Goal: Task Accomplishment & Management: Use online tool/utility

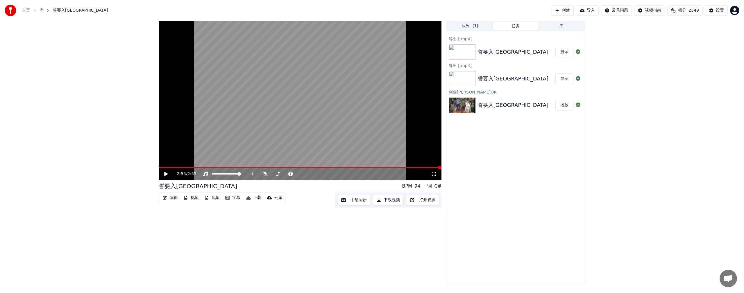
click at [173, 200] on button "编辑" at bounding box center [170, 198] width 20 height 8
click at [266, 174] on icon at bounding box center [265, 174] width 6 height 5
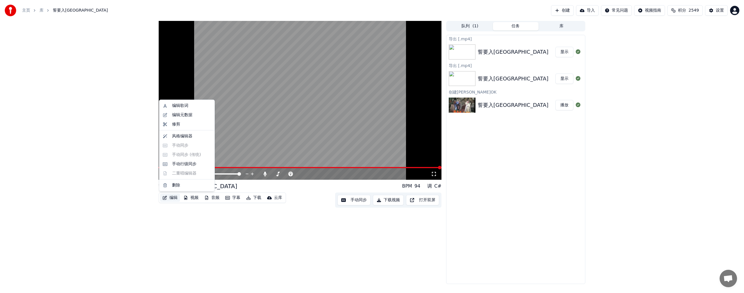
click at [174, 199] on button "编辑" at bounding box center [170, 198] width 20 height 8
click at [181, 106] on div "编辑歌词" at bounding box center [180, 106] width 16 height 6
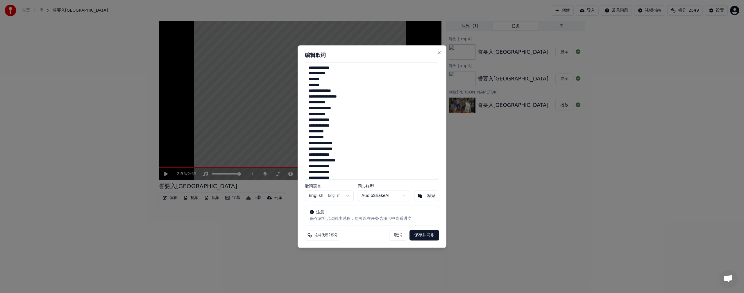
click at [329, 69] on textarea "**********" at bounding box center [372, 121] width 134 height 117
click at [324, 74] on textarea "**********" at bounding box center [372, 121] width 134 height 117
click at [317, 90] on textarea "**********" at bounding box center [372, 121] width 134 height 117
click at [324, 96] on textarea "**********" at bounding box center [372, 121] width 134 height 117
click at [313, 101] on textarea "**********" at bounding box center [372, 121] width 134 height 117
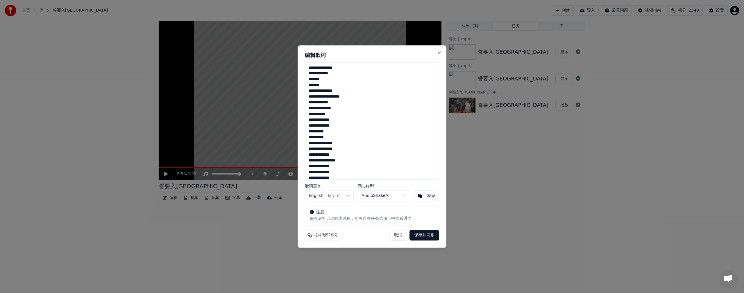
click at [318, 109] on textarea "**********" at bounding box center [372, 121] width 134 height 117
click at [314, 115] on textarea "**********" at bounding box center [372, 121] width 134 height 117
click at [330, 121] on textarea "**********" at bounding box center [372, 121] width 134 height 117
click at [324, 126] on textarea "**********" at bounding box center [372, 121] width 134 height 117
click at [336, 131] on textarea "**********" at bounding box center [372, 121] width 134 height 117
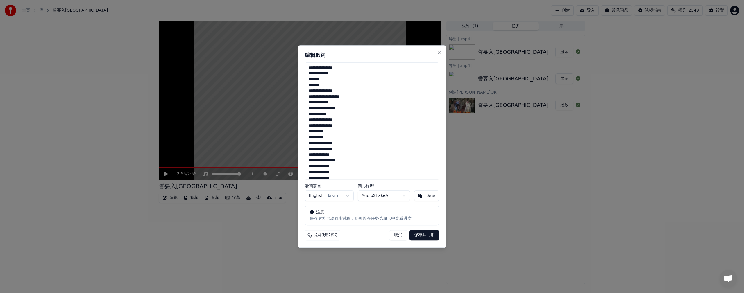
click at [319, 145] on textarea "**********" at bounding box center [372, 121] width 134 height 117
click at [327, 143] on textarea "**********" at bounding box center [372, 121] width 134 height 117
click at [325, 150] on textarea "**********" at bounding box center [372, 121] width 134 height 117
click at [329, 155] on textarea "**********" at bounding box center [372, 121] width 134 height 117
click at [323, 160] on textarea "**********" at bounding box center [372, 121] width 134 height 117
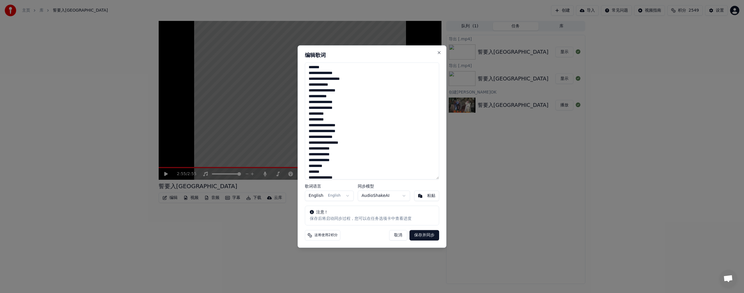
scroll to position [19, 0]
click at [329, 148] on textarea "**********" at bounding box center [372, 121] width 134 height 117
click at [326, 148] on textarea "**********" at bounding box center [372, 121] width 134 height 117
click at [329, 154] on textarea "**********" at bounding box center [372, 121] width 134 height 117
click at [329, 160] on textarea "**********" at bounding box center [372, 121] width 134 height 117
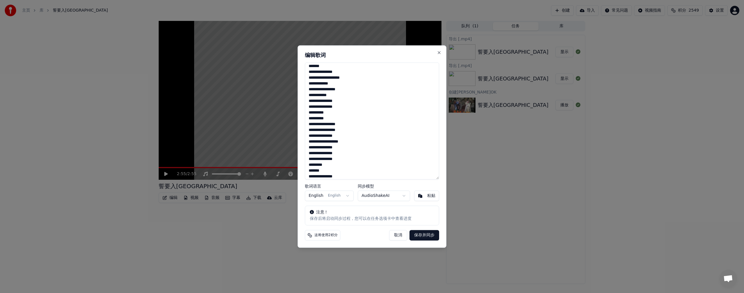
click at [331, 165] on textarea "**********" at bounding box center [372, 121] width 134 height 117
click at [318, 178] on textarea "**********" at bounding box center [372, 121] width 134 height 117
click at [318, 170] on textarea "**********" at bounding box center [372, 121] width 134 height 117
drag, startPoint x: 320, startPoint y: 169, endPoint x: 324, endPoint y: 170, distance: 4.5
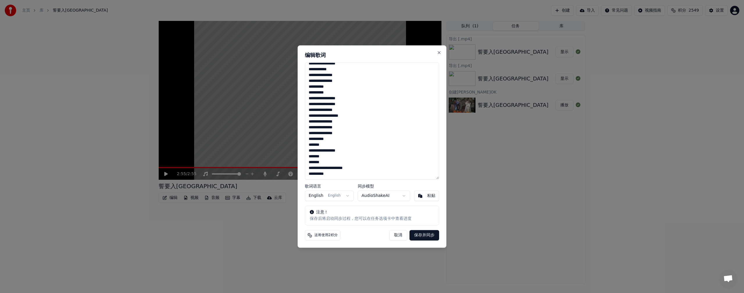
click at [324, 170] on textarea "**********" at bounding box center [372, 121] width 134 height 117
drag, startPoint x: 317, startPoint y: 168, endPoint x: 321, endPoint y: 168, distance: 4.4
click at [322, 169] on textarea "**********" at bounding box center [372, 121] width 134 height 117
click at [329, 164] on textarea "**********" at bounding box center [372, 121] width 134 height 117
type textarea "**********"
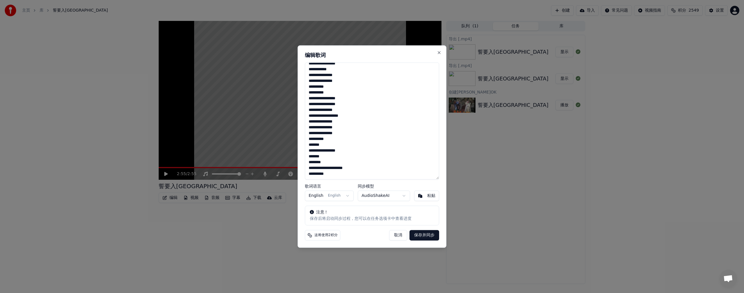
click at [424, 239] on button "保存并同步" at bounding box center [425, 235] width 30 height 10
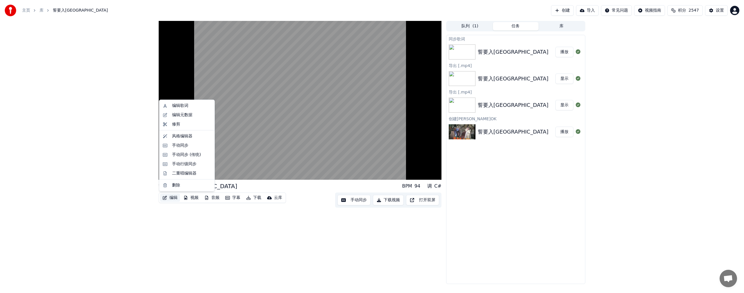
click at [174, 200] on button "编辑" at bounding box center [170, 198] width 20 height 8
click at [185, 164] on div "手动行级同步" at bounding box center [184, 164] width 24 height 6
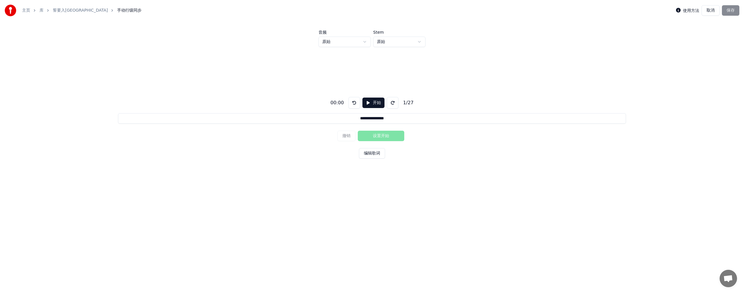
click at [372, 104] on button "开始" at bounding box center [374, 103] width 22 height 10
click at [367, 138] on button "设置开始" at bounding box center [381, 136] width 47 height 10
click at [352, 139] on button "撤销" at bounding box center [347, 136] width 18 height 10
click at [372, 136] on button "设置开始" at bounding box center [381, 136] width 47 height 10
click at [354, 138] on button "撤销" at bounding box center [347, 136] width 18 height 10
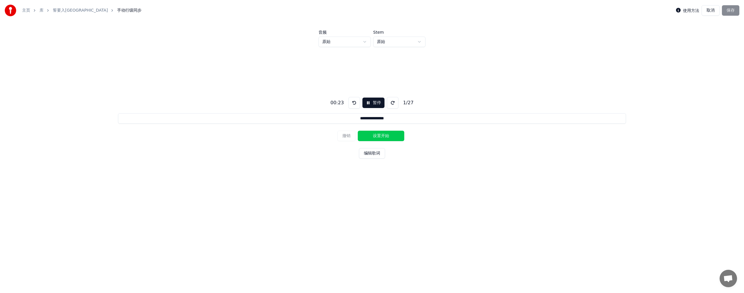
click at [353, 101] on button at bounding box center [355, 103] width 12 height 12
click at [377, 135] on button "设置开始" at bounding box center [381, 136] width 47 height 10
click at [377, 135] on button "设置结束" at bounding box center [381, 136] width 47 height 10
click at [349, 134] on button "撤销" at bounding box center [347, 136] width 18 height 10
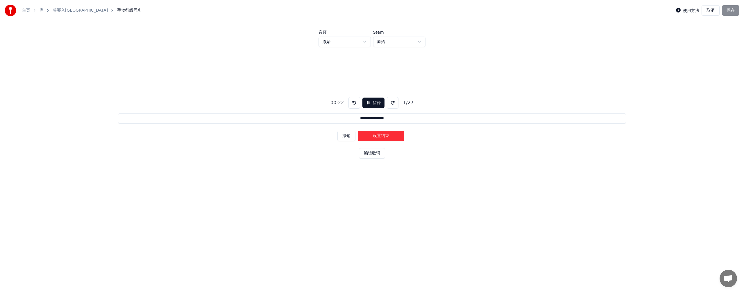
click at [351, 102] on button at bounding box center [355, 103] width 12 height 12
click at [373, 135] on button "设置开始" at bounding box center [381, 136] width 47 height 10
click at [378, 135] on button "设置结束" at bounding box center [381, 136] width 47 height 10
click at [375, 135] on button "设置开始" at bounding box center [381, 136] width 47 height 10
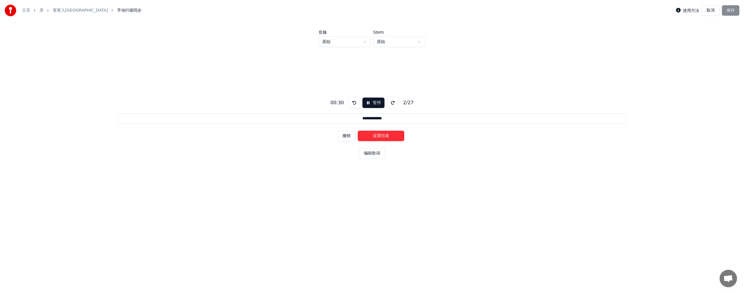
click at [375, 135] on button "设置结束" at bounding box center [381, 136] width 47 height 10
click at [375, 135] on button "设置开始" at bounding box center [381, 136] width 47 height 10
click at [375, 135] on button "设置结束" at bounding box center [381, 136] width 47 height 10
click at [375, 135] on button "设置开始" at bounding box center [381, 136] width 47 height 10
click at [375, 135] on button "设置结束" at bounding box center [381, 136] width 47 height 10
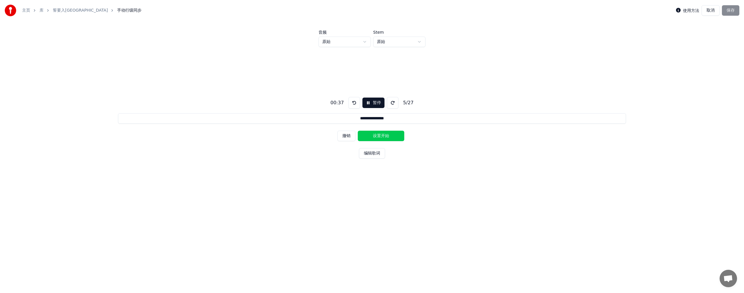
click at [375, 135] on button "设置开始" at bounding box center [381, 136] width 47 height 10
click at [375, 135] on button "设置结束" at bounding box center [381, 136] width 47 height 10
click at [375, 135] on button "设置开始" at bounding box center [381, 136] width 47 height 10
click at [375, 135] on button "设置结束" at bounding box center [381, 136] width 47 height 10
click at [375, 135] on button "设置开始" at bounding box center [381, 136] width 47 height 10
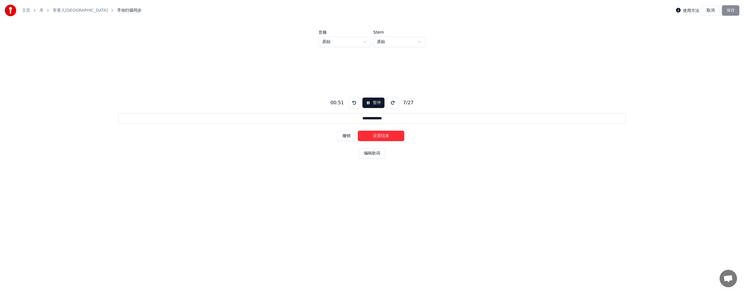
click at [375, 135] on button "设置结束" at bounding box center [381, 136] width 47 height 10
click at [375, 135] on button "设置开始" at bounding box center [381, 136] width 47 height 10
click at [375, 135] on button "设置结束" at bounding box center [381, 136] width 47 height 10
click at [375, 135] on button "设置开始" at bounding box center [381, 136] width 47 height 10
click at [375, 135] on button "设置结束" at bounding box center [381, 136] width 47 height 10
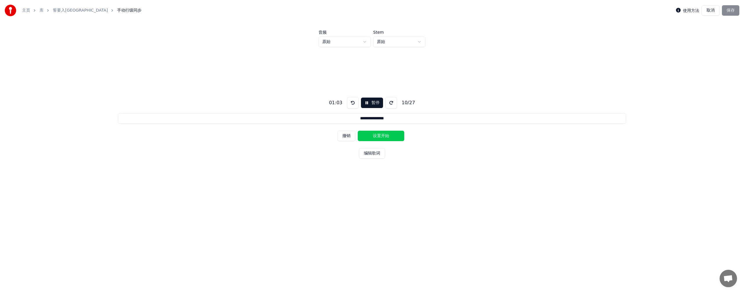
click at [375, 135] on button "设置开始" at bounding box center [381, 136] width 47 height 10
click at [375, 135] on button "设置结束" at bounding box center [381, 136] width 47 height 10
click at [375, 135] on button "设置开始" at bounding box center [381, 136] width 47 height 10
click at [375, 135] on button "设置结束" at bounding box center [381, 136] width 47 height 10
click at [375, 135] on button "设置开始" at bounding box center [381, 136] width 47 height 10
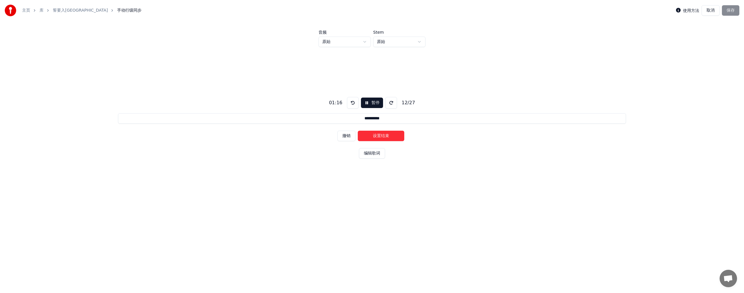
click at [375, 135] on button "设置结束" at bounding box center [381, 136] width 47 height 10
click at [375, 135] on button "设置开始" at bounding box center [381, 136] width 47 height 10
click at [375, 135] on button "设置结束" at bounding box center [381, 136] width 47 height 10
click at [375, 135] on button "设置开始" at bounding box center [381, 136] width 47 height 10
click at [375, 135] on button "设置结束" at bounding box center [381, 136] width 47 height 10
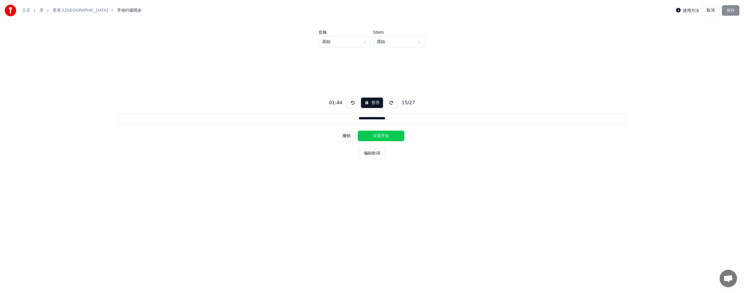
click at [375, 135] on button "设置开始" at bounding box center [381, 136] width 47 height 10
click at [375, 135] on button "设置结束" at bounding box center [381, 136] width 47 height 10
click at [375, 135] on button "设置开始" at bounding box center [381, 136] width 47 height 10
click at [375, 135] on button "设置结束" at bounding box center [381, 136] width 47 height 10
click at [375, 135] on button "设置开始" at bounding box center [381, 136] width 47 height 10
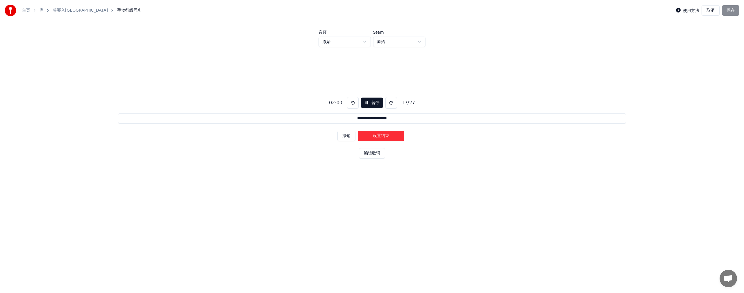
click at [375, 135] on button "设置结束" at bounding box center [381, 136] width 47 height 10
click at [375, 135] on button "设置开始" at bounding box center [381, 136] width 47 height 10
click at [375, 135] on button "设置结束" at bounding box center [381, 136] width 47 height 10
click at [375, 135] on button "设置开始" at bounding box center [381, 136] width 47 height 10
click at [375, 135] on button "设置结束" at bounding box center [381, 136] width 47 height 10
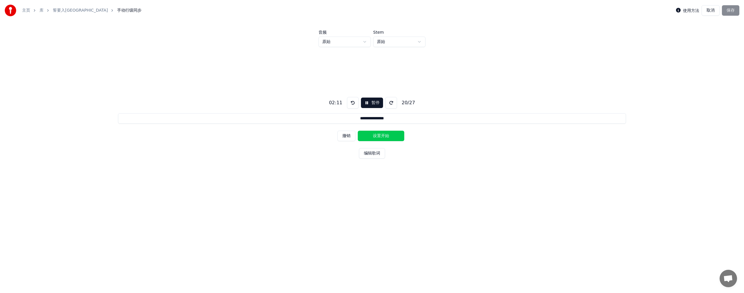
click at [375, 135] on button "设置开始" at bounding box center [381, 136] width 47 height 10
click at [375, 135] on button "设置结束" at bounding box center [381, 136] width 47 height 10
click at [375, 135] on button "设置开始" at bounding box center [381, 136] width 47 height 10
click at [375, 135] on button "设置结束" at bounding box center [381, 136] width 47 height 10
click at [375, 135] on button "设置开始" at bounding box center [381, 136] width 47 height 10
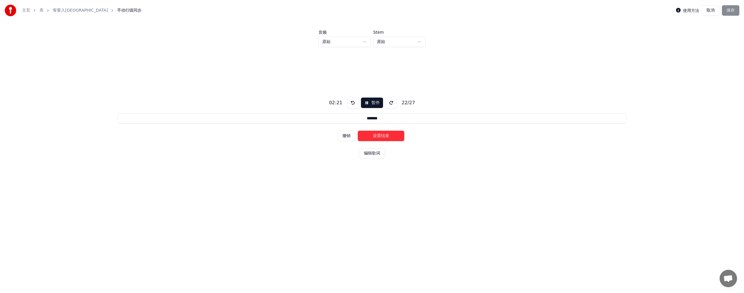
click at [375, 135] on button "设置结束" at bounding box center [381, 136] width 47 height 10
click at [375, 135] on button "设置开始" at bounding box center [381, 136] width 47 height 10
click at [375, 135] on button "设置结束" at bounding box center [381, 136] width 47 height 10
click at [375, 135] on button "设置开始" at bounding box center [381, 136] width 47 height 10
click at [375, 135] on button "设置结束" at bounding box center [381, 136] width 47 height 10
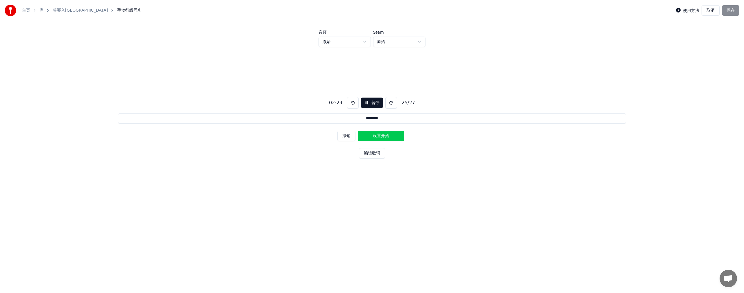
click at [375, 135] on button "设置开始" at bounding box center [381, 136] width 47 height 10
click at [375, 135] on button "设置结束" at bounding box center [381, 136] width 47 height 10
click at [375, 135] on button "设置开始" at bounding box center [381, 136] width 47 height 10
click at [375, 135] on button "设置结束" at bounding box center [381, 136] width 47 height 10
type input "**********"
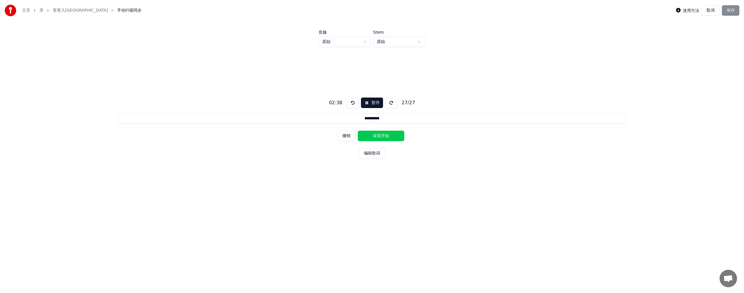
click at [375, 135] on button "设置开始" at bounding box center [381, 136] width 47 height 10
click at [375, 135] on button "设置结束" at bounding box center [381, 136] width 47 height 10
click at [730, 10] on button "保存" at bounding box center [730, 10] width 17 height 10
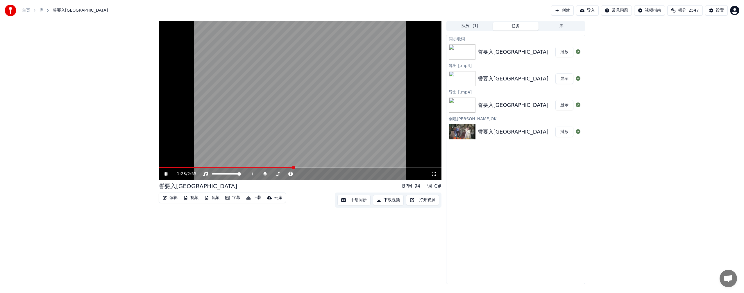
click at [174, 199] on button "编辑" at bounding box center [170, 198] width 20 height 8
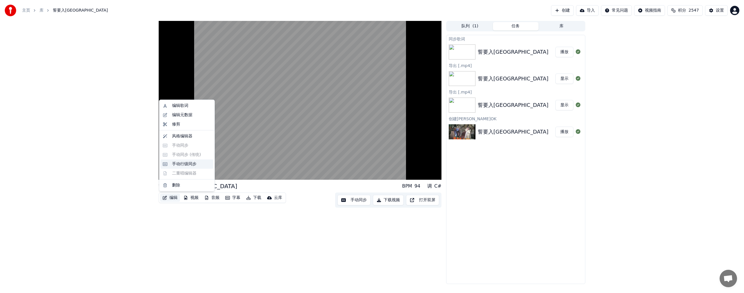
click at [183, 164] on div "手动行级同步" at bounding box center [184, 164] width 24 height 6
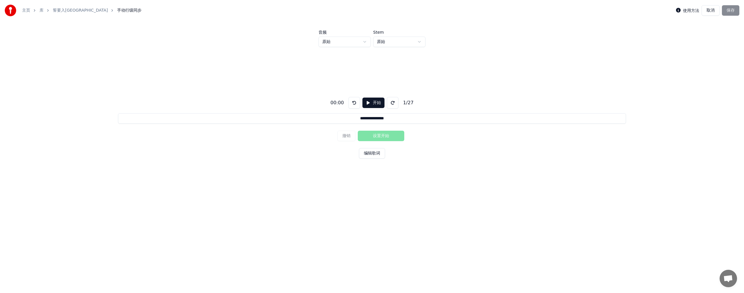
click at [374, 103] on button "开始" at bounding box center [374, 103] width 22 height 10
click at [370, 137] on button "设置开始" at bounding box center [381, 136] width 47 height 10
click at [352, 138] on button "撤销" at bounding box center [347, 136] width 18 height 10
click at [370, 137] on button "设置开始" at bounding box center [381, 136] width 47 height 10
click at [348, 139] on button "撤销" at bounding box center [347, 136] width 18 height 10
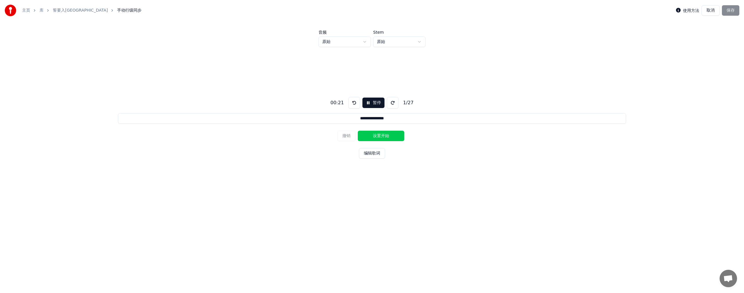
click at [368, 137] on button "设置开始" at bounding box center [381, 136] width 47 height 10
click at [381, 131] on button "设置结束" at bounding box center [381, 136] width 47 height 10
click at [373, 132] on button "设置开始" at bounding box center [381, 136] width 47 height 10
click at [373, 135] on button "设置结束" at bounding box center [381, 136] width 47 height 10
click at [373, 135] on button "设置开始" at bounding box center [381, 136] width 47 height 10
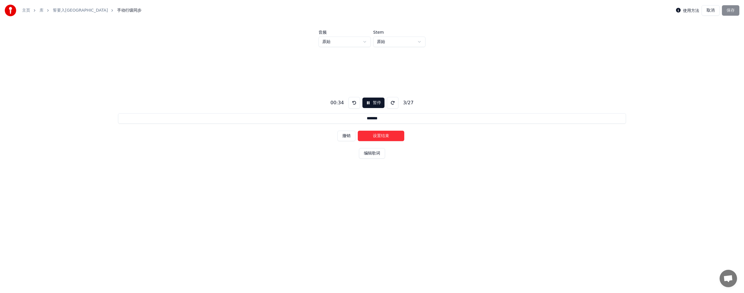
click at [373, 135] on button "设置结束" at bounding box center [381, 136] width 47 height 10
click at [373, 135] on button "设置开始" at bounding box center [381, 136] width 47 height 10
click at [373, 135] on button "设置结束" at bounding box center [381, 136] width 47 height 10
click at [373, 135] on button "设置开始" at bounding box center [381, 136] width 47 height 10
click at [373, 135] on button "设置结束" at bounding box center [381, 136] width 47 height 10
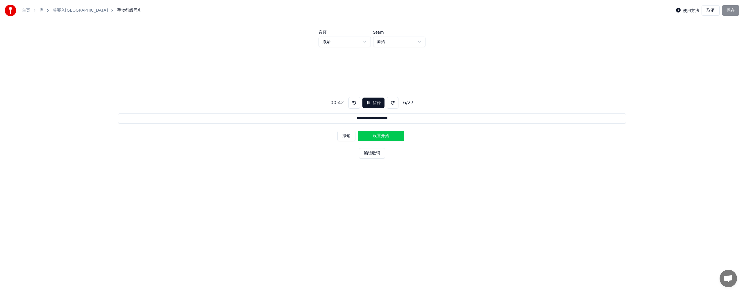
click at [373, 135] on button "设置开始" at bounding box center [381, 136] width 47 height 10
click at [379, 135] on button "设置结束" at bounding box center [381, 136] width 47 height 10
click at [374, 135] on button "设置开始" at bounding box center [381, 136] width 47 height 10
click at [374, 135] on button "设置结束" at bounding box center [381, 136] width 47 height 10
click at [374, 135] on button "设置开始" at bounding box center [381, 136] width 47 height 10
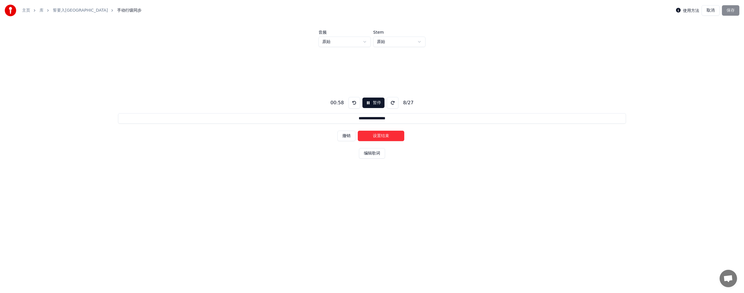
click at [374, 135] on button "设置结束" at bounding box center [381, 136] width 47 height 10
click at [374, 135] on button "设置开始" at bounding box center [381, 136] width 47 height 10
click at [374, 135] on button "设置结束" at bounding box center [381, 136] width 47 height 10
click at [374, 135] on button "设置开始" at bounding box center [381, 136] width 47 height 10
click at [374, 135] on button "设置结束" at bounding box center [381, 136] width 47 height 10
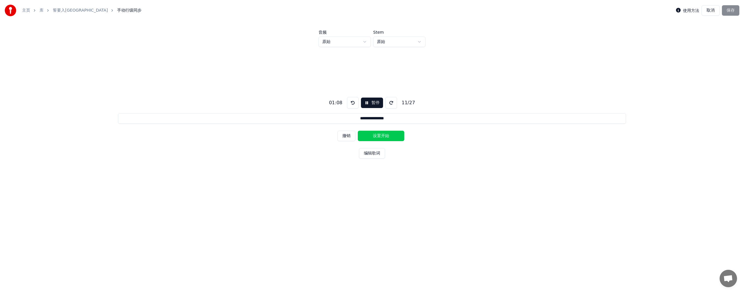
click at [374, 135] on button "设置开始" at bounding box center [381, 136] width 47 height 10
click at [374, 135] on button "设置结束" at bounding box center [381, 136] width 47 height 10
click at [374, 135] on button "设置开始" at bounding box center [381, 136] width 47 height 10
click at [374, 135] on button "设置结束" at bounding box center [381, 136] width 47 height 10
click at [374, 135] on button "设置开始" at bounding box center [381, 136] width 47 height 10
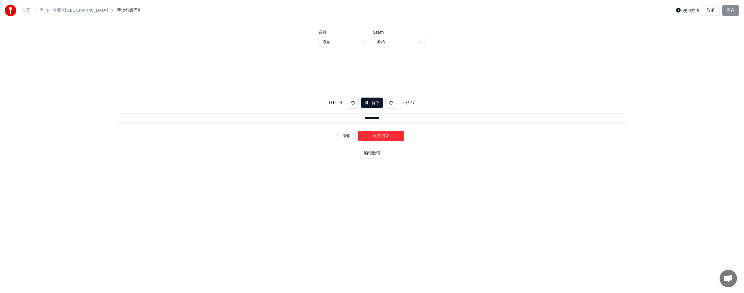
click at [374, 135] on button "设置结束" at bounding box center [381, 136] width 47 height 10
click at [374, 135] on button "设置开始" at bounding box center [381, 136] width 47 height 10
click at [374, 135] on button "设置结束" at bounding box center [381, 136] width 47 height 10
click at [374, 135] on button "设置开始" at bounding box center [381, 136] width 47 height 10
click at [374, 135] on button "设置结束" at bounding box center [381, 136] width 47 height 10
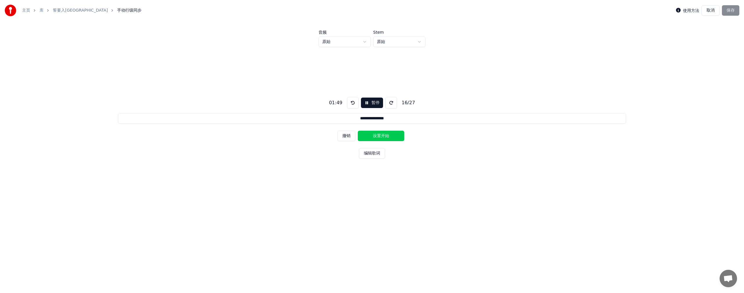
click at [374, 135] on button "设置开始" at bounding box center [381, 136] width 47 height 10
click at [374, 135] on button "设置结束" at bounding box center [381, 136] width 47 height 10
click at [374, 135] on button "设置开始" at bounding box center [381, 136] width 47 height 10
click at [374, 135] on button "设置结束" at bounding box center [381, 136] width 47 height 10
click at [374, 135] on button "设置开始" at bounding box center [381, 136] width 47 height 10
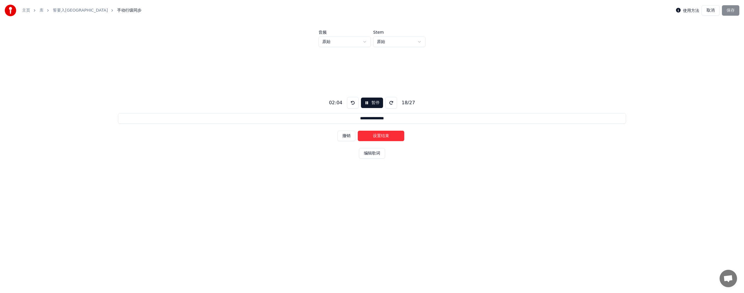
click at [374, 135] on button "设置结束" at bounding box center [381, 136] width 47 height 10
click at [374, 135] on button "设置开始" at bounding box center [381, 136] width 47 height 10
click at [374, 135] on button "设置结束" at bounding box center [381, 136] width 47 height 10
click at [374, 135] on button "设置开始" at bounding box center [381, 136] width 47 height 10
click at [374, 135] on button "设置结束" at bounding box center [381, 136] width 47 height 10
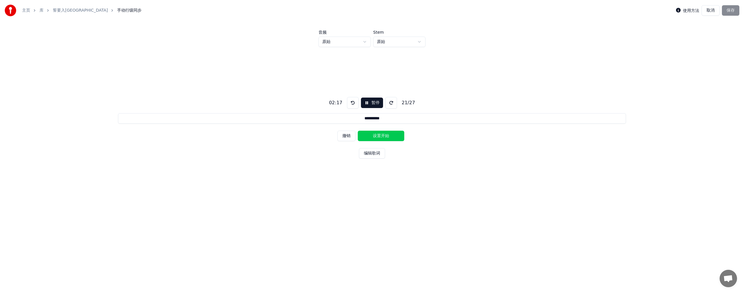
click at [374, 135] on button "设置开始" at bounding box center [381, 136] width 47 height 10
click at [374, 135] on button "设置结束" at bounding box center [381, 136] width 47 height 10
click at [374, 135] on button "设置开始" at bounding box center [381, 136] width 47 height 10
click at [379, 134] on button "设置结束" at bounding box center [381, 136] width 47 height 10
click at [370, 135] on button "设置开始" at bounding box center [381, 136] width 47 height 10
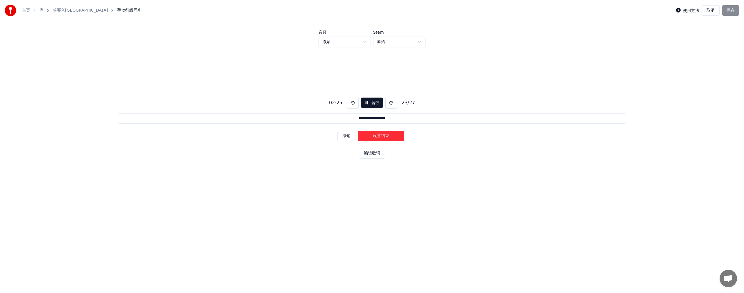
click at [374, 135] on button "设置结束" at bounding box center [381, 136] width 47 height 10
click at [374, 135] on button "设置开始" at bounding box center [381, 136] width 47 height 10
click at [374, 135] on button "设置结束" at bounding box center [381, 136] width 47 height 10
click at [374, 135] on button "设置开始" at bounding box center [381, 136] width 47 height 10
click at [374, 135] on button "设置结束" at bounding box center [381, 136] width 47 height 10
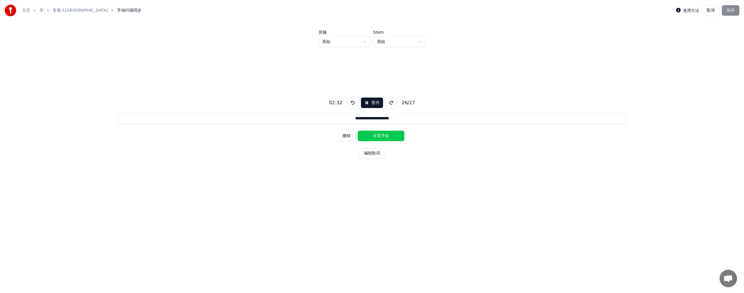
click at [374, 135] on button "设置开始" at bounding box center [381, 136] width 47 height 10
click at [374, 135] on button "设置结束" at bounding box center [381, 136] width 47 height 10
type input "**********"
click at [374, 135] on button "设置开始" at bounding box center [381, 136] width 47 height 10
click at [377, 133] on button "设置结束" at bounding box center [381, 136] width 47 height 10
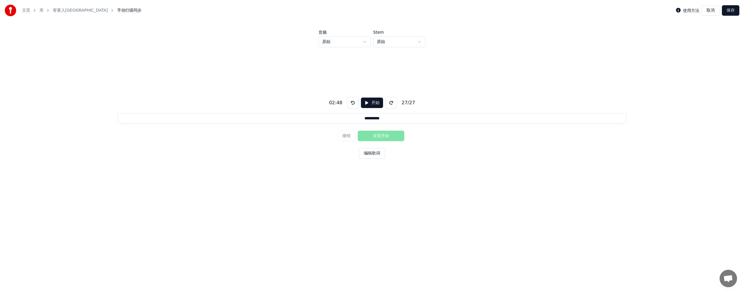
click at [730, 13] on button "保存" at bounding box center [730, 10] width 17 height 10
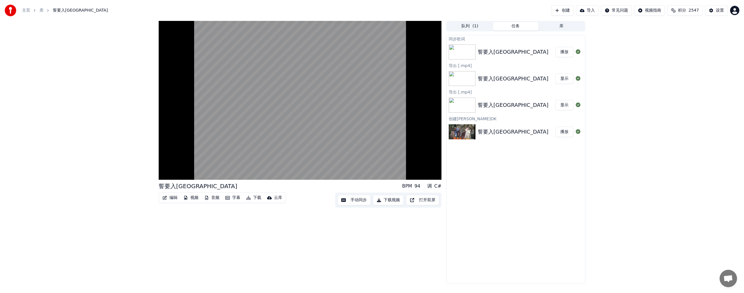
click at [255, 200] on button "下载" at bounding box center [254, 198] width 20 height 8
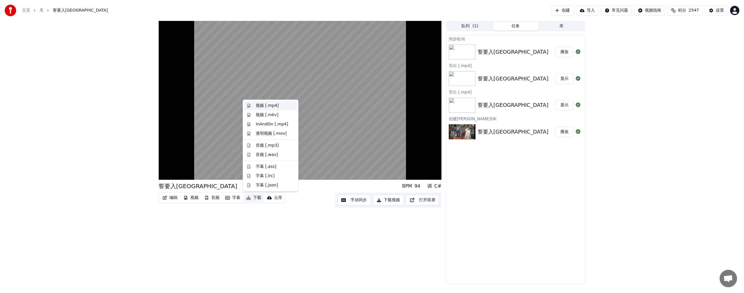
click at [267, 106] on div "视频 [.mp4]" at bounding box center [267, 106] width 23 height 6
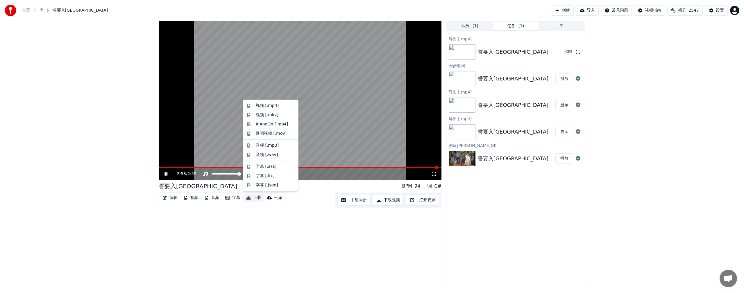
click at [253, 199] on button "下载" at bounding box center [254, 198] width 20 height 8
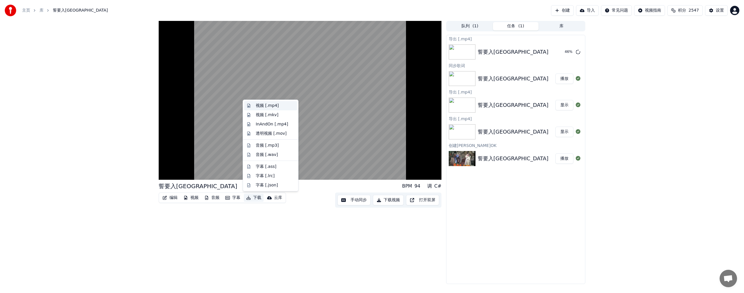
click at [266, 106] on div "视频 [.mp4]" at bounding box center [267, 106] width 23 height 6
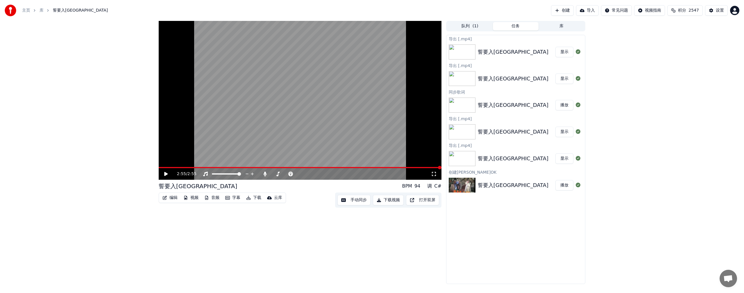
click at [405, 166] on video at bounding box center [300, 100] width 283 height 159
click at [384, 169] on span at bounding box center [381, 167] width 3 height 3
click at [265, 174] on icon at bounding box center [264, 174] width 3 height 5
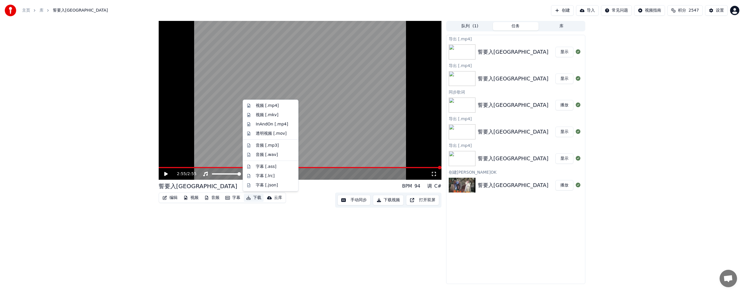
click at [257, 199] on button "下载" at bounding box center [254, 198] width 20 height 8
drag, startPoint x: 263, startPoint y: 105, endPoint x: 264, endPoint y: 112, distance: 6.5
click at [263, 106] on div "视频 [.mp4]" at bounding box center [267, 106] width 23 height 6
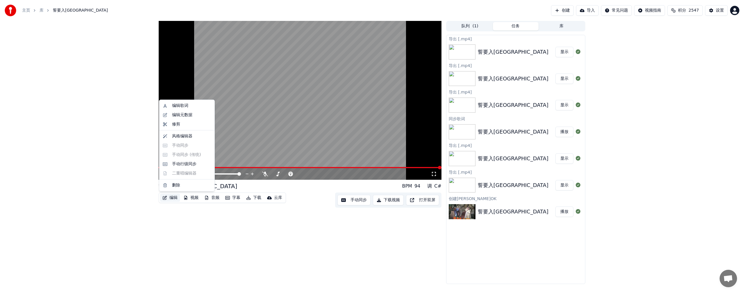
click at [175, 199] on button "编辑" at bounding box center [170, 198] width 20 height 8
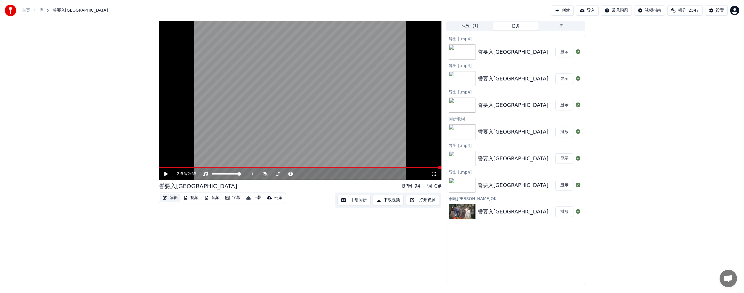
click at [175, 199] on button "编辑" at bounding box center [170, 198] width 20 height 8
click at [173, 197] on button "编辑" at bounding box center [170, 198] width 20 height 8
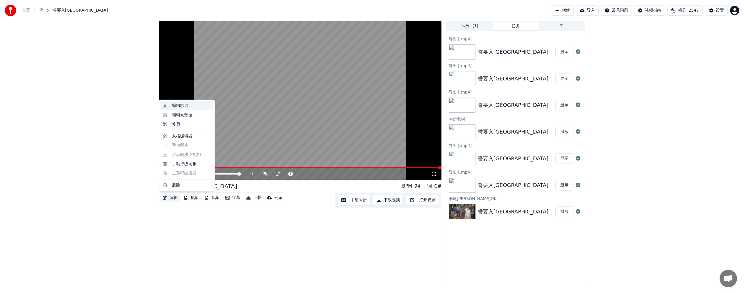
click at [185, 105] on div "编辑歌词" at bounding box center [180, 106] width 16 height 6
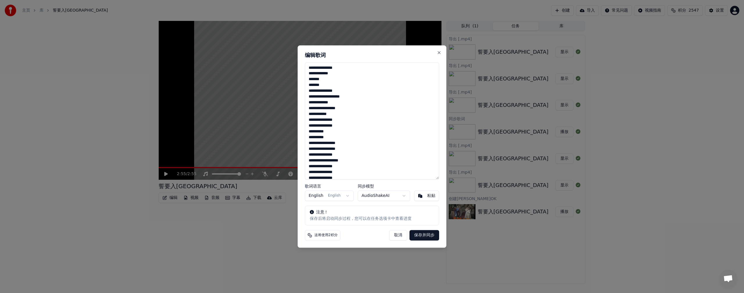
click at [315, 68] on textarea "**********" at bounding box center [372, 121] width 134 height 117
click at [334, 67] on textarea "**********" at bounding box center [372, 121] width 134 height 117
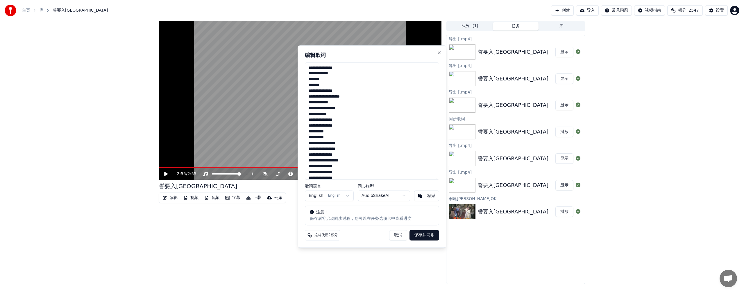
drag, startPoint x: 263, startPoint y: 227, endPoint x: 195, endPoint y: 211, distance: 70.4
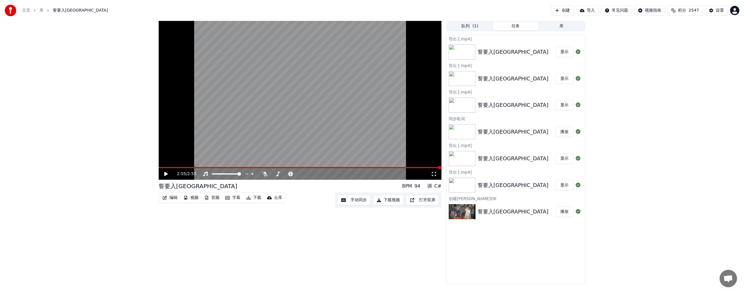
click at [166, 173] on icon at bounding box center [165, 174] width 3 height 4
click at [266, 175] on icon at bounding box center [265, 174] width 6 height 5
click at [188, 170] on span at bounding box center [189, 167] width 3 height 3
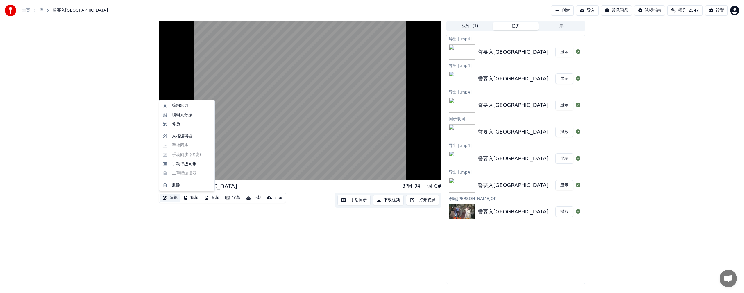
click at [174, 198] on button "编辑" at bounding box center [170, 198] width 20 height 8
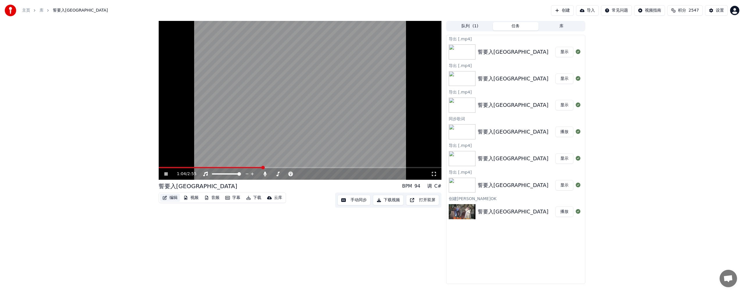
click at [172, 197] on button "编辑" at bounding box center [170, 198] width 20 height 8
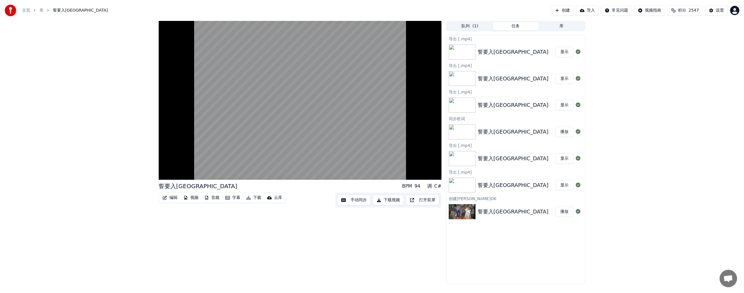
click at [172, 198] on button "编辑" at bounding box center [170, 198] width 20 height 8
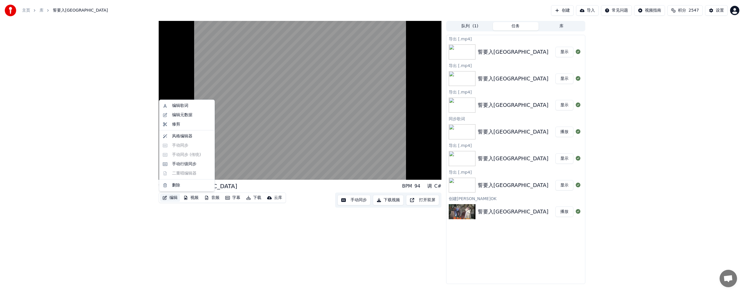
click at [181, 172] on div "编辑歌词 编辑元数据 修剪 风格编辑器 手动同步 手动同步 (传统) 手动行级同步 二重唱编辑器 删除" at bounding box center [187, 146] width 56 height 92
click at [183, 166] on div "手动行级同步" at bounding box center [184, 164] width 24 height 6
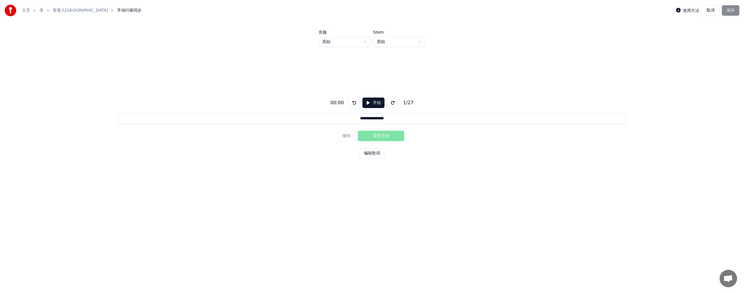
click at [376, 104] on button "开始" at bounding box center [374, 103] width 22 height 10
click at [377, 134] on button "设置开始" at bounding box center [381, 136] width 47 height 10
click at [383, 134] on button "设置结束" at bounding box center [381, 136] width 47 height 10
click at [377, 133] on button "设置开始" at bounding box center [381, 136] width 47 height 10
click at [383, 133] on button "设置结束" at bounding box center [381, 136] width 47 height 10
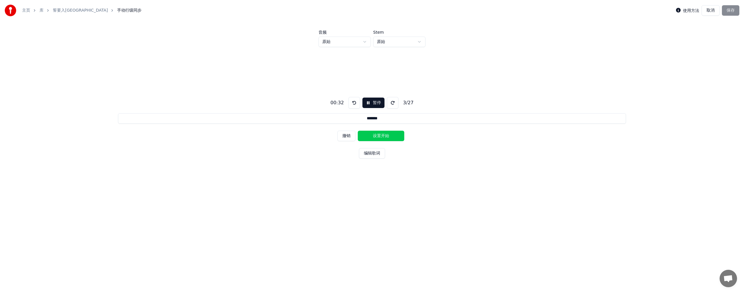
click at [379, 133] on button "设置开始" at bounding box center [381, 136] width 47 height 10
click at [383, 133] on button "设置结束" at bounding box center [381, 136] width 47 height 10
click at [379, 133] on button "设置开始" at bounding box center [381, 136] width 47 height 10
click at [383, 133] on button "设置结束" at bounding box center [381, 136] width 47 height 10
click at [377, 133] on button "设置开始" at bounding box center [381, 136] width 47 height 10
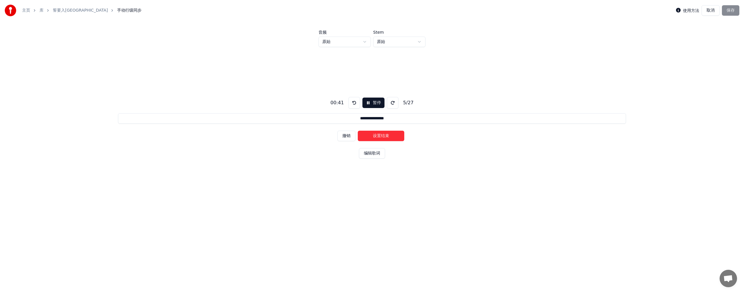
click at [382, 133] on button "设置结束" at bounding box center [381, 136] width 47 height 10
click at [382, 133] on button "设置开始" at bounding box center [381, 136] width 47 height 10
click at [354, 136] on button "撤销" at bounding box center [347, 136] width 18 height 10
click at [376, 135] on button "设置开始" at bounding box center [381, 136] width 47 height 10
click at [382, 135] on button "设置结束" at bounding box center [381, 136] width 47 height 10
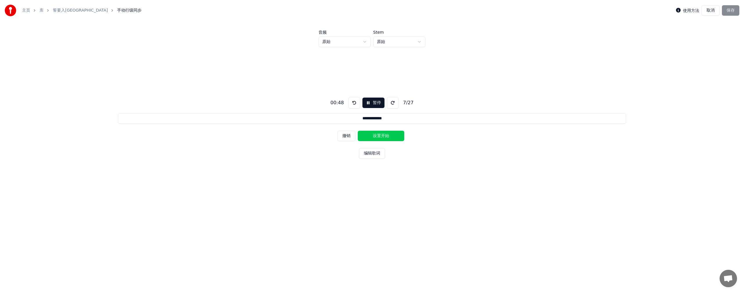
click at [373, 135] on button "设置开始" at bounding box center [381, 136] width 47 height 10
click at [373, 135] on button "设置结束" at bounding box center [381, 136] width 47 height 10
click at [371, 135] on button "设置开始" at bounding box center [381, 136] width 47 height 10
click at [377, 134] on button "设置结束" at bounding box center [381, 136] width 47 height 10
click at [371, 135] on button "设置开始" at bounding box center [381, 136] width 47 height 10
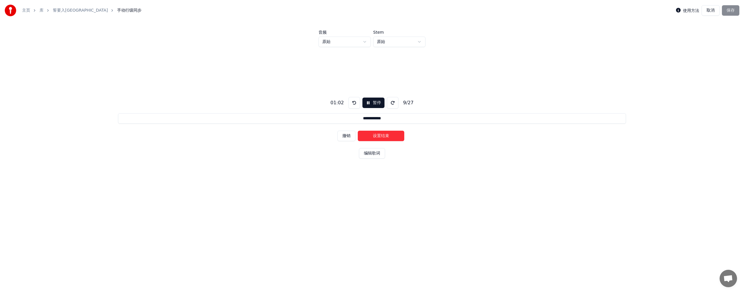
click at [381, 135] on button "设置结束" at bounding box center [381, 136] width 47 height 10
click at [378, 135] on button "设置开始" at bounding box center [381, 136] width 47 height 10
click at [384, 135] on button "设置结束" at bounding box center [381, 136] width 47 height 10
click at [377, 134] on button "设置开始" at bounding box center [381, 136] width 47 height 10
click at [382, 134] on button "设置结束" at bounding box center [381, 136] width 47 height 10
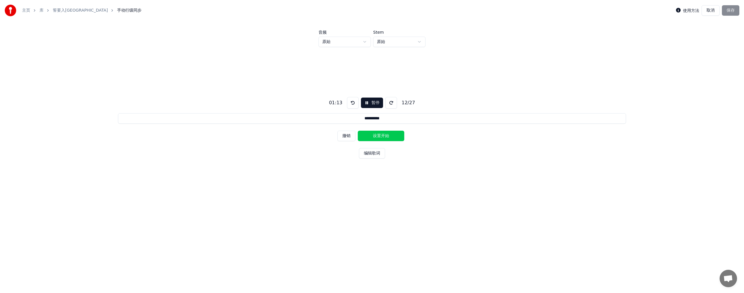
click at [376, 135] on button "设置开始" at bounding box center [381, 136] width 47 height 10
click at [382, 135] on button "设置结束" at bounding box center [381, 136] width 47 height 10
click at [375, 135] on button "设置开始" at bounding box center [381, 136] width 47 height 10
click at [378, 135] on button "设置结束" at bounding box center [381, 136] width 47 height 10
click at [377, 135] on button "设置开始" at bounding box center [381, 136] width 47 height 10
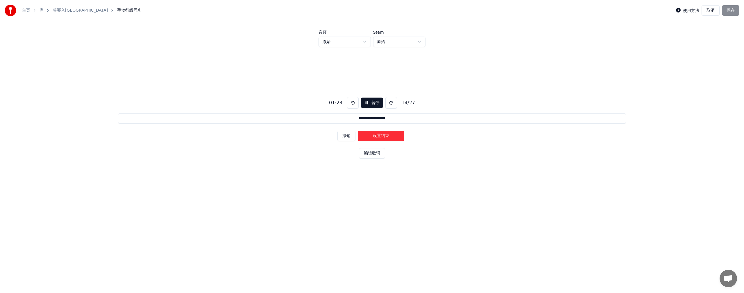
click at [385, 135] on button "设置结束" at bounding box center [381, 136] width 47 height 10
click at [374, 134] on button "设置开始" at bounding box center [381, 136] width 47 height 10
click at [377, 134] on button "设置结束" at bounding box center [381, 136] width 47 height 10
click at [369, 134] on button "设置开始" at bounding box center [381, 136] width 47 height 10
click at [376, 135] on button "设置结束" at bounding box center [381, 136] width 47 height 10
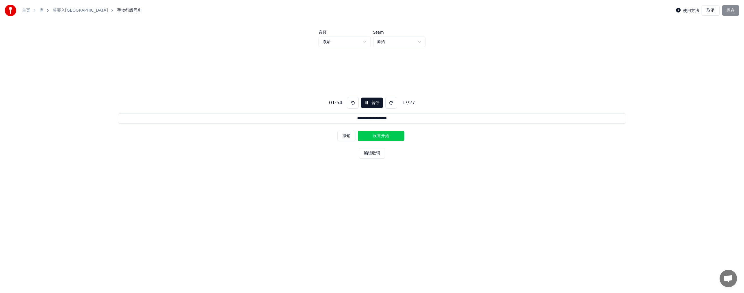
click at [374, 134] on button "设置开始" at bounding box center [381, 136] width 47 height 10
click at [377, 135] on button "设置结束" at bounding box center [381, 136] width 47 height 10
click at [374, 134] on button "设置开始" at bounding box center [381, 136] width 47 height 10
click at [376, 134] on button "设置结束" at bounding box center [381, 136] width 47 height 10
click at [374, 134] on button "设置开始" at bounding box center [381, 136] width 47 height 10
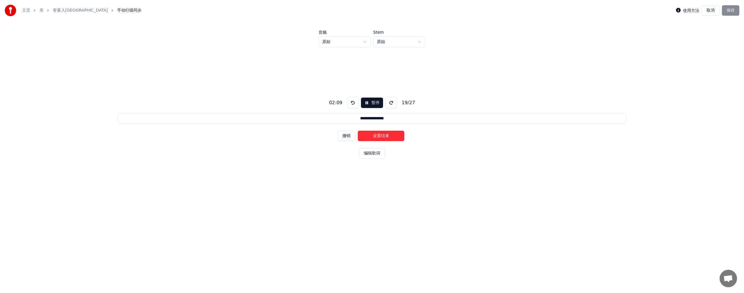
click at [380, 135] on button "设置结束" at bounding box center [381, 136] width 47 height 10
click at [375, 135] on button "设置开始" at bounding box center [381, 136] width 47 height 10
click at [380, 135] on button "设置结束" at bounding box center [381, 136] width 47 height 10
click at [377, 135] on button "设置开始" at bounding box center [381, 136] width 47 height 10
click at [384, 135] on button "设置结束" at bounding box center [381, 136] width 47 height 10
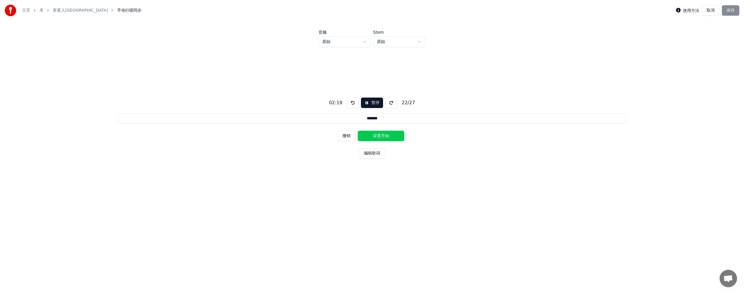
click at [376, 135] on button "设置开始" at bounding box center [381, 136] width 47 height 10
click at [382, 135] on button "设置结束" at bounding box center [381, 136] width 47 height 10
click at [375, 135] on button "设置开始" at bounding box center [381, 136] width 47 height 10
click at [378, 135] on button "设置结束" at bounding box center [381, 136] width 47 height 10
click at [376, 135] on button "设置开始" at bounding box center [381, 136] width 47 height 10
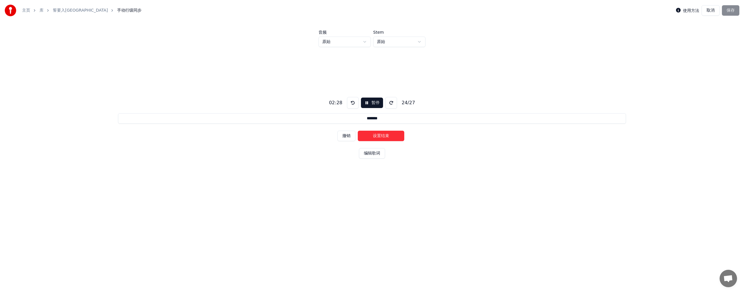
click at [379, 135] on button "设置结束" at bounding box center [381, 136] width 47 height 10
click at [374, 135] on button "设置开始" at bounding box center [381, 136] width 47 height 10
click at [378, 135] on button "设置结束" at bounding box center [381, 136] width 47 height 10
click at [353, 136] on button "撤销" at bounding box center [347, 136] width 18 height 10
click at [368, 135] on button "设置结束" at bounding box center [381, 136] width 47 height 10
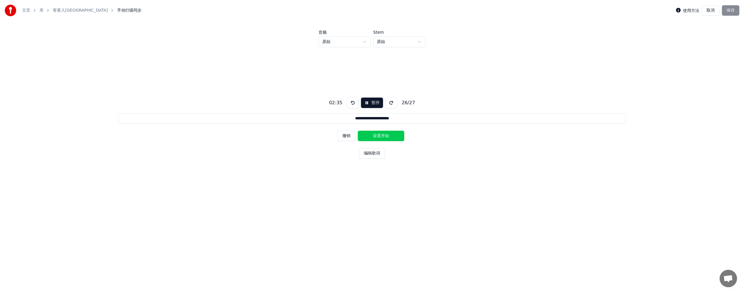
click at [370, 134] on button "设置开始" at bounding box center [381, 136] width 47 height 10
click at [353, 135] on button "撤销" at bounding box center [347, 136] width 18 height 10
click at [367, 134] on button "设置结束" at bounding box center [381, 136] width 47 height 10
click at [367, 134] on button "设置开始" at bounding box center [381, 136] width 47 height 10
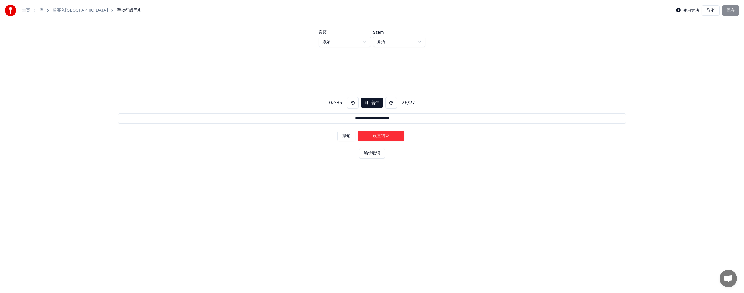
click at [381, 133] on button "设置结束" at bounding box center [381, 136] width 47 height 10
type input "**********"
click at [381, 133] on button "设置开始" at bounding box center [381, 136] width 47 height 10
click at [382, 133] on button "设置结束" at bounding box center [381, 136] width 47 height 10
click at [728, 8] on button "保存" at bounding box center [730, 10] width 17 height 10
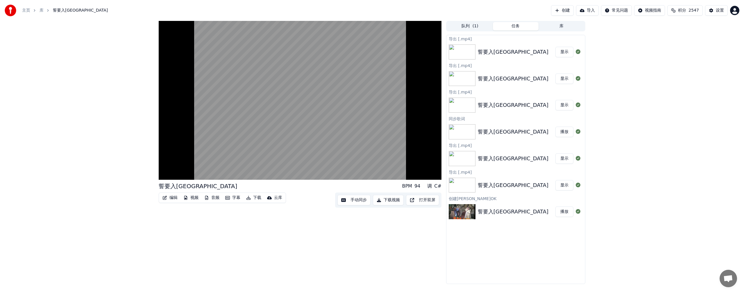
click at [173, 197] on button "编辑" at bounding box center [170, 198] width 20 height 8
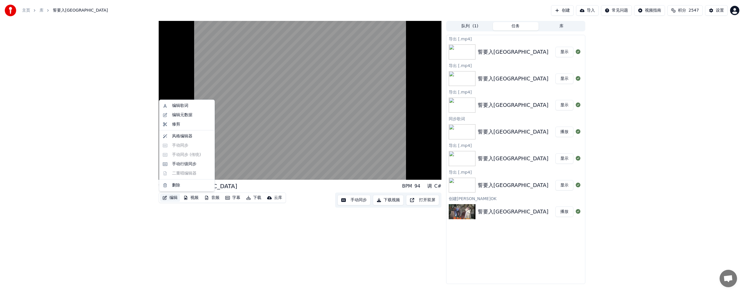
click at [238, 215] on div "誓要入刀山 BPM 94 调 C# 编辑 视频 音频 字幕 下载 云库 手动同步 下载视频 打开双屏" at bounding box center [300, 152] width 283 height 263
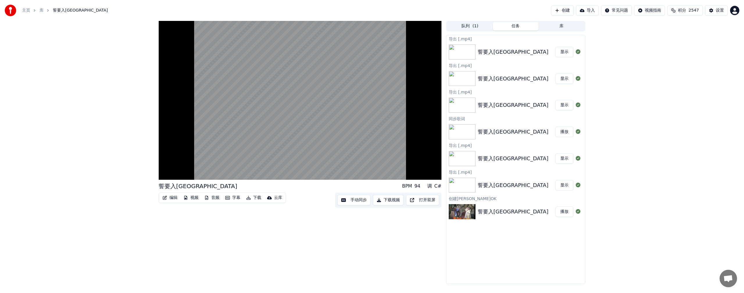
click at [171, 197] on button "编辑" at bounding box center [170, 198] width 20 height 8
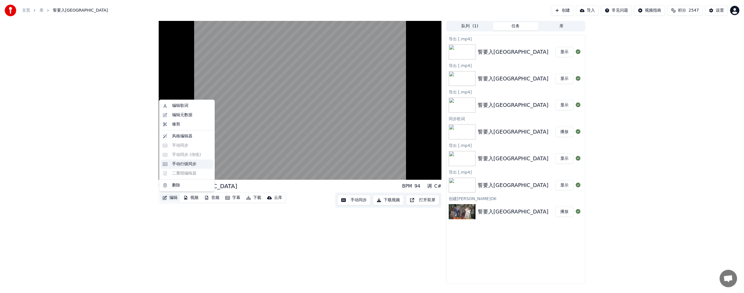
click at [183, 165] on div "手动行级同步" at bounding box center [184, 164] width 24 height 6
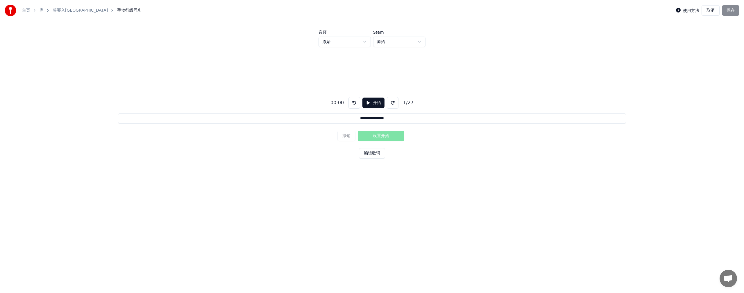
click at [371, 104] on button "开始" at bounding box center [374, 103] width 22 height 10
click at [374, 136] on button "设置开始" at bounding box center [381, 136] width 47 height 10
click at [386, 135] on button "设置结束" at bounding box center [381, 136] width 47 height 10
click at [376, 135] on button "设置开始" at bounding box center [381, 136] width 47 height 10
click at [376, 135] on button "设置结束" at bounding box center [381, 136] width 47 height 10
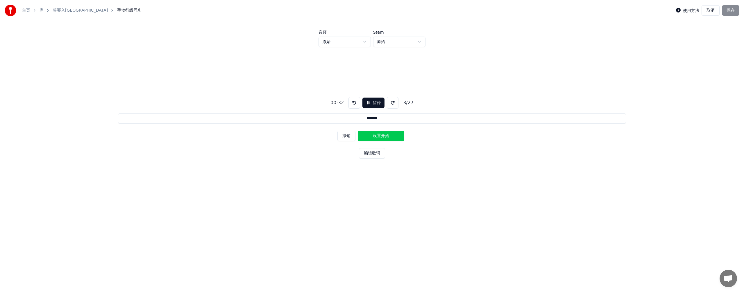
click at [376, 135] on button "设置开始" at bounding box center [381, 136] width 47 height 10
click at [376, 135] on button "设置结束" at bounding box center [381, 136] width 47 height 10
click at [376, 135] on button "设置开始" at bounding box center [381, 136] width 47 height 10
click at [376, 135] on button "设置结束" at bounding box center [381, 136] width 47 height 10
click at [376, 135] on button "设置开始" at bounding box center [381, 136] width 47 height 10
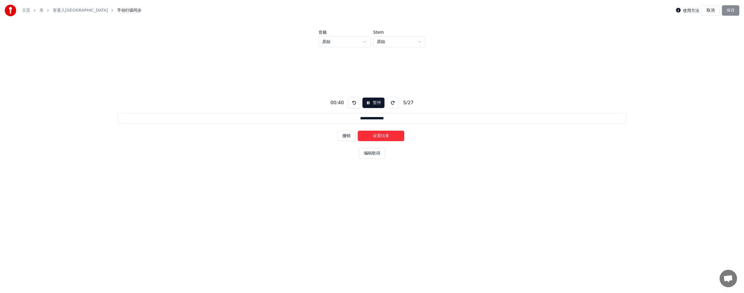
click at [376, 135] on button "设置结束" at bounding box center [381, 136] width 47 height 10
click at [376, 135] on button "设置开始" at bounding box center [381, 136] width 47 height 10
click at [376, 135] on button "设置结束" at bounding box center [381, 136] width 47 height 10
click at [376, 135] on button "设置开始" at bounding box center [381, 136] width 47 height 10
click at [379, 135] on button "设置结束" at bounding box center [381, 136] width 47 height 10
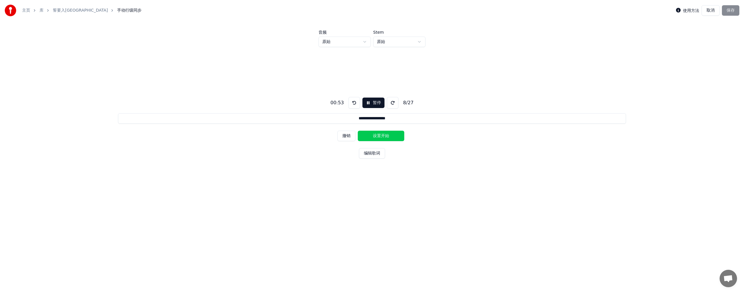
click at [379, 135] on button "设置开始" at bounding box center [381, 136] width 47 height 10
click at [379, 135] on button "设置结束" at bounding box center [381, 136] width 47 height 10
click at [379, 135] on button "设置开始" at bounding box center [381, 136] width 47 height 10
click at [379, 135] on button "设置结束" at bounding box center [381, 136] width 47 height 10
click at [379, 135] on button "设置开始" at bounding box center [381, 136] width 47 height 10
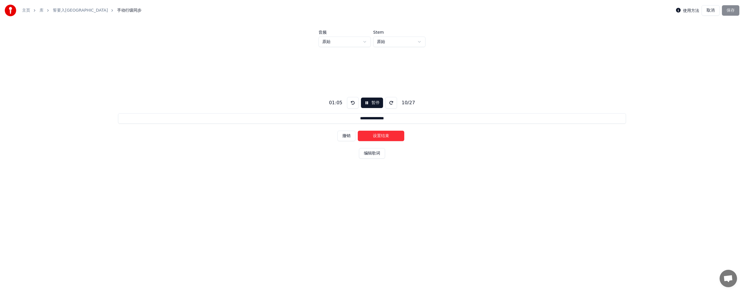
click at [346, 135] on button "撤销" at bounding box center [347, 136] width 18 height 10
click at [348, 136] on button "撤销" at bounding box center [347, 136] width 18 height 10
click at [375, 133] on button "设置结束" at bounding box center [381, 136] width 47 height 10
click at [375, 133] on button "设置开始" at bounding box center [381, 136] width 47 height 10
click at [377, 134] on button "设置结束" at bounding box center [381, 136] width 47 height 10
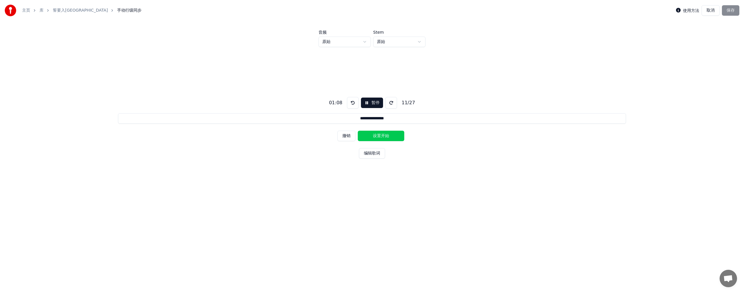
click at [376, 134] on button "设置开始" at bounding box center [381, 136] width 47 height 10
click at [376, 134] on button "设置结束" at bounding box center [381, 136] width 47 height 10
click at [376, 134] on button "设置开始" at bounding box center [381, 136] width 47 height 10
click at [378, 134] on button "设置结束" at bounding box center [381, 136] width 47 height 10
click at [377, 134] on button "设置开始" at bounding box center [381, 136] width 47 height 10
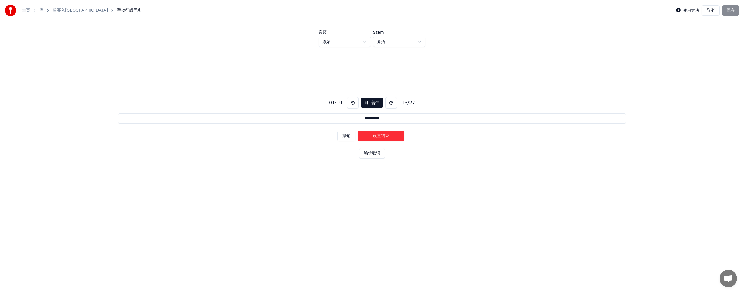
click at [377, 134] on button "设置结束" at bounding box center [381, 136] width 47 height 10
click at [377, 134] on button "设置开始" at bounding box center [381, 136] width 47 height 10
click at [377, 134] on button "设置结束" at bounding box center [381, 136] width 47 height 10
click at [379, 132] on button "设置开始" at bounding box center [381, 136] width 47 height 10
click at [383, 133] on button "设置结束" at bounding box center [381, 136] width 47 height 10
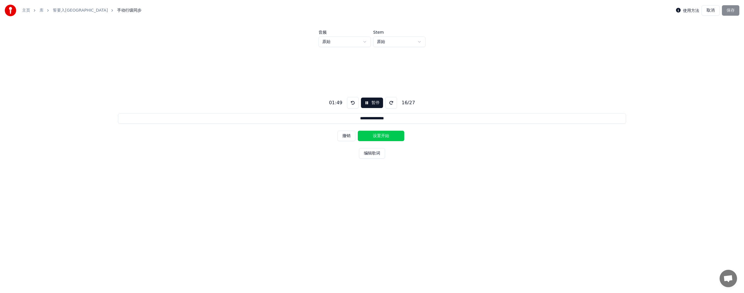
click at [378, 131] on button "设置开始" at bounding box center [381, 136] width 47 height 10
click at [385, 132] on button "设置结束" at bounding box center [381, 136] width 47 height 10
click at [380, 132] on button "设置开始" at bounding box center [381, 136] width 47 height 10
click at [386, 134] on button "设置结束" at bounding box center [381, 136] width 47 height 10
click at [380, 134] on button "设置开始" at bounding box center [381, 136] width 47 height 10
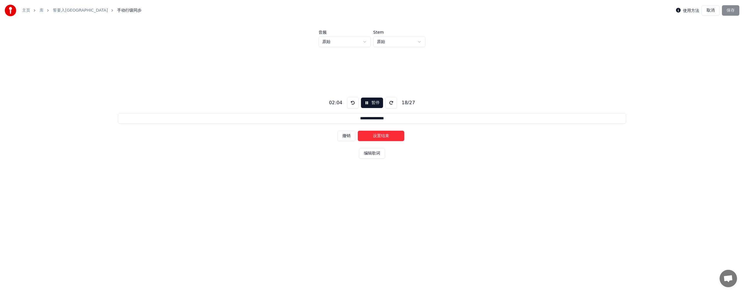
click at [390, 135] on button "设置结束" at bounding box center [381, 136] width 47 height 10
click at [380, 133] on button "设置开始" at bounding box center [381, 136] width 47 height 10
click at [385, 135] on button "设置结束" at bounding box center [381, 136] width 47 height 10
click at [377, 134] on button "设置开始" at bounding box center [381, 136] width 47 height 10
click at [387, 135] on button "设置结束" at bounding box center [381, 136] width 47 height 10
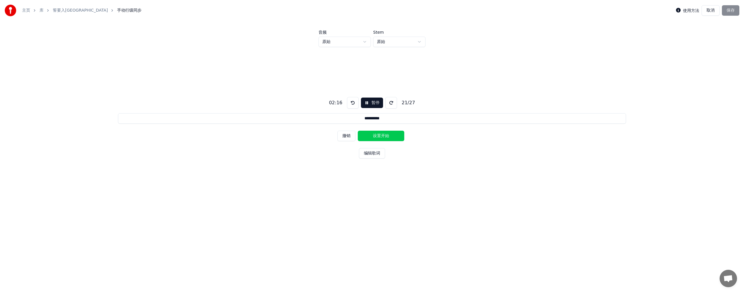
click at [379, 135] on button "设置开始" at bounding box center [381, 136] width 47 height 10
click at [390, 135] on button "设置结束" at bounding box center [381, 136] width 47 height 10
click at [379, 133] on button "设置开始" at bounding box center [381, 136] width 47 height 10
click at [381, 133] on button "设置结束" at bounding box center [381, 136] width 47 height 10
click at [376, 133] on button "设置开始" at bounding box center [381, 136] width 47 height 10
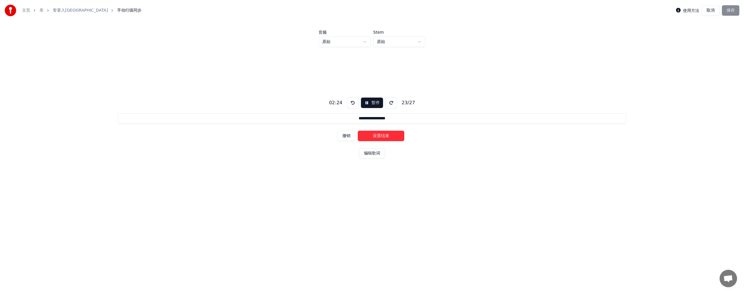
click at [376, 133] on button "设置结束" at bounding box center [381, 136] width 47 height 10
click at [376, 133] on button "设置开始" at bounding box center [381, 136] width 47 height 10
click at [377, 133] on button "设置结束" at bounding box center [381, 136] width 47 height 10
click at [377, 133] on button "设置开始" at bounding box center [381, 136] width 47 height 10
click at [377, 133] on button "设置结束" at bounding box center [381, 136] width 47 height 10
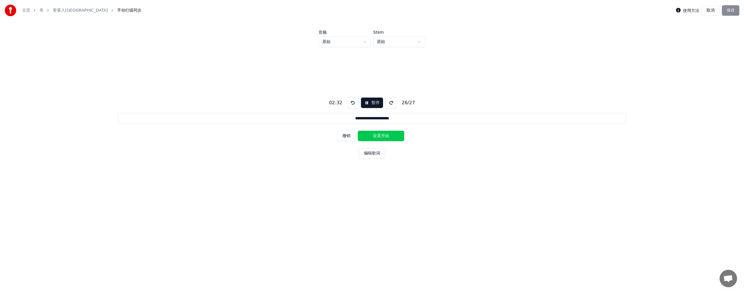
click at [377, 133] on button "设置开始" at bounding box center [381, 136] width 47 height 10
click at [379, 133] on button "设置结束" at bounding box center [381, 136] width 47 height 10
type input "**********"
click at [376, 135] on button "设置开始" at bounding box center [381, 136] width 47 height 10
click at [434, 136] on div "**********" at bounding box center [372, 126] width 726 height 159
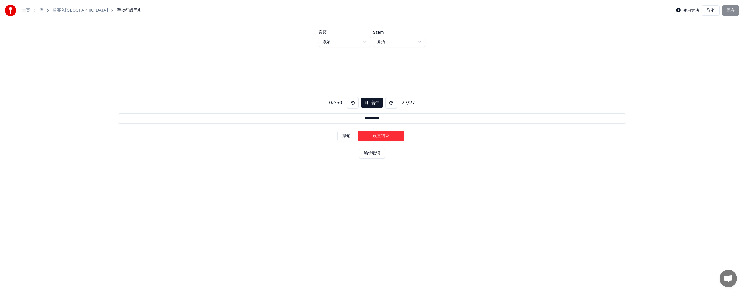
click at [387, 132] on button "设置结束" at bounding box center [381, 136] width 47 height 10
click at [732, 10] on button "保存" at bounding box center [730, 10] width 17 height 10
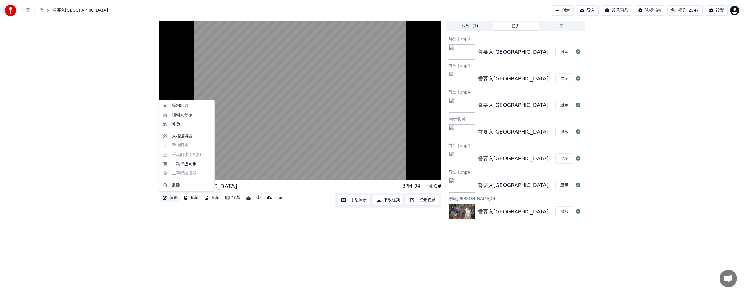
click at [173, 198] on button "编辑" at bounding box center [170, 198] width 20 height 8
click at [185, 163] on div "手动行级同步" at bounding box center [184, 164] width 24 height 6
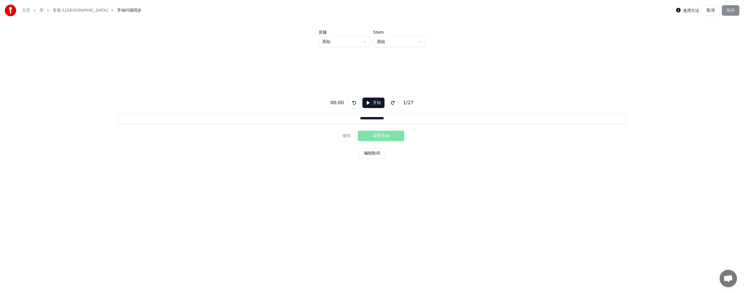
click at [370, 103] on button "开始" at bounding box center [374, 103] width 22 height 10
click at [374, 136] on button "设置开始" at bounding box center [381, 136] width 47 height 10
click at [384, 136] on button "设置结束" at bounding box center [381, 136] width 47 height 10
click at [372, 134] on button "设置开始" at bounding box center [381, 136] width 47 height 10
click at [372, 134] on button "设置结束" at bounding box center [381, 136] width 47 height 10
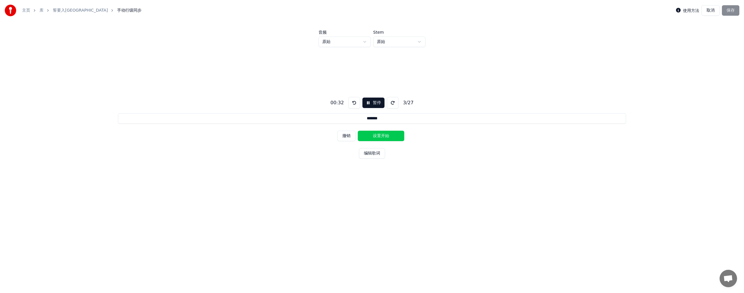
click at [370, 134] on button "设置开始" at bounding box center [381, 136] width 47 height 10
click at [370, 134] on button "设置结束" at bounding box center [381, 136] width 47 height 10
click at [370, 134] on button "设置开始" at bounding box center [381, 136] width 47 height 10
click at [370, 134] on button "设置结束" at bounding box center [381, 136] width 47 height 10
click at [370, 134] on button "设置开始" at bounding box center [381, 136] width 47 height 10
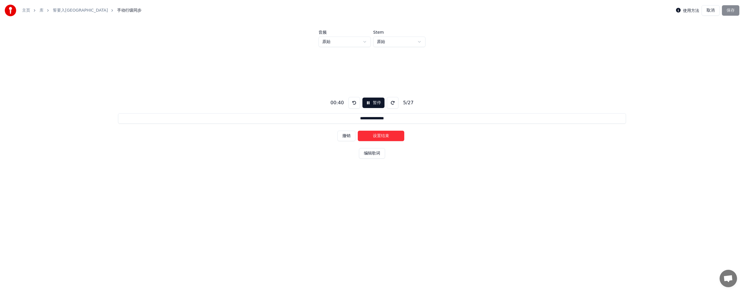
click at [370, 134] on button "设置结束" at bounding box center [381, 136] width 47 height 10
click at [370, 134] on button "设置开始" at bounding box center [381, 136] width 47 height 10
click at [351, 136] on button "撤销" at bounding box center [347, 136] width 18 height 10
click at [352, 135] on button "撤销" at bounding box center [347, 136] width 18 height 10
click at [372, 134] on button "设置结束" at bounding box center [381, 136] width 47 height 10
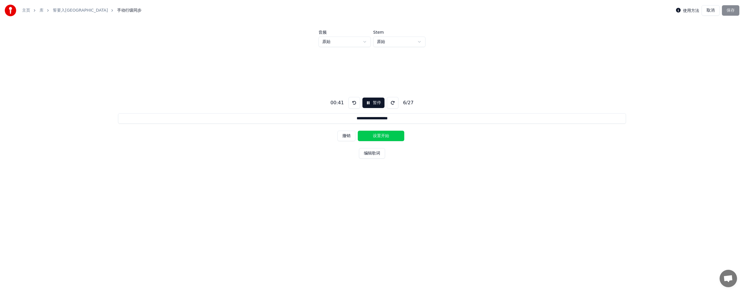
click at [372, 134] on button "设置开始" at bounding box center [381, 136] width 47 height 10
click at [372, 134] on button "设置结束" at bounding box center [381, 136] width 47 height 10
click at [372, 134] on button "设置开始" at bounding box center [381, 136] width 47 height 10
click at [372, 134] on button "设置结束" at bounding box center [381, 136] width 47 height 10
click at [372, 134] on button "设置开始" at bounding box center [381, 136] width 47 height 10
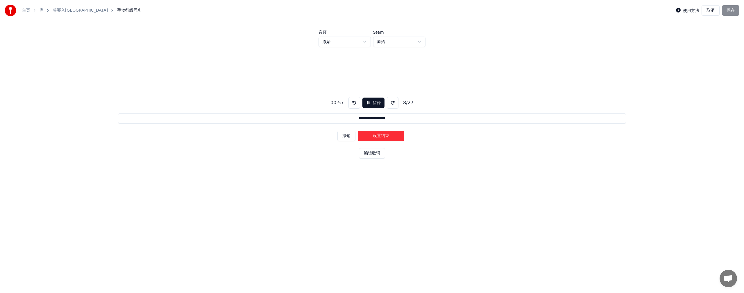
click at [372, 134] on button "设置结束" at bounding box center [381, 136] width 47 height 10
click at [372, 134] on button "设置开始" at bounding box center [381, 136] width 47 height 10
click at [372, 134] on button "设置结束" at bounding box center [381, 136] width 47 height 10
click at [372, 134] on button "设置开始" at bounding box center [381, 136] width 47 height 10
click at [376, 135] on button "设置结束" at bounding box center [381, 136] width 47 height 10
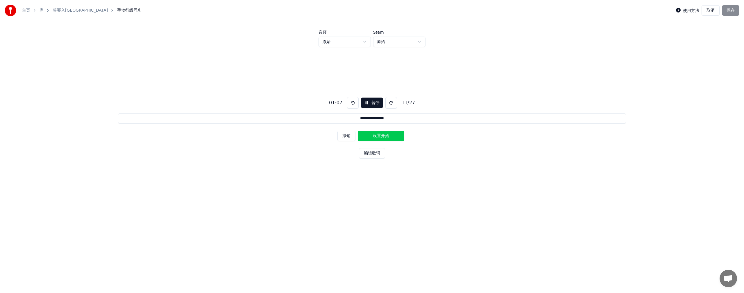
click at [376, 135] on button "设置开始" at bounding box center [381, 136] width 47 height 10
click at [348, 137] on button "撤销" at bounding box center [347, 136] width 18 height 10
click at [375, 137] on button "设置开始" at bounding box center [381, 136] width 47 height 10
click at [375, 137] on button "设置结束" at bounding box center [381, 136] width 47 height 10
click at [375, 137] on button "设置开始" at bounding box center [381, 136] width 47 height 10
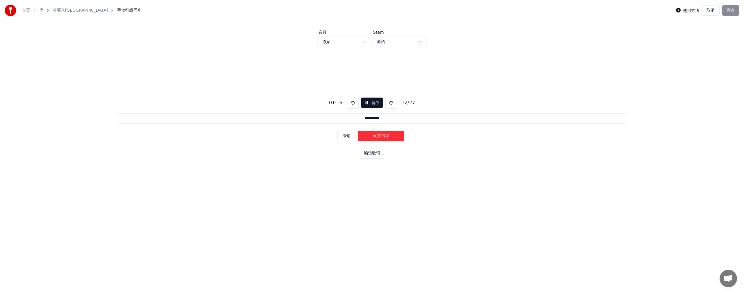
click at [377, 137] on button "设置结束" at bounding box center [381, 136] width 47 height 10
click at [372, 137] on button "设置开始" at bounding box center [381, 136] width 47 height 10
click at [374, 136] on button "设置结束" at bounding box center [381, 136] width 47 height 10
click at [371, 136] on button "设置开始" at bounding box center [381, 136] width 47 height 10
click at [379, 136] on button "设置结束" at bounding box center [381, 136] width 47 height 10
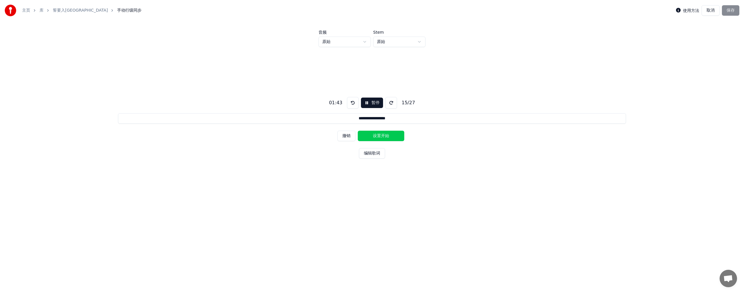
click at [376, 132] on button "设置开始" at bounding box center [381, 136] width 47 height 10
click at [376, 132] on button "设置结束" at bounding box center [381, 136] width 47 height 10
click at [373, 132] on button "设置开始" at bounding box center [381, 136] width 47 height 10
click at [384, 134] on button "设置结束" at bounding box center [381, 136] width 47 height 10
click at [378, 134] on button "设置开始" at bounding box center [381, 136] width 47 height 10
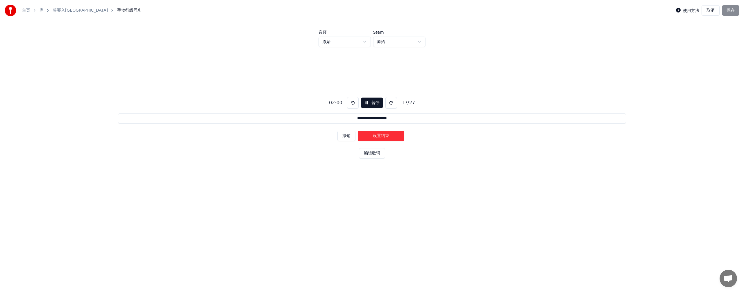
click at [392, 135] on button "设置结束" at bounding box center [381, 136] width 47 height 10
click at [381, 135] on button "设置开始" at bounding box center [381, 136] width 47 height 10
click at [394, 135] on button "设置结束" at bounding box center [381, 136] width 47 height 10
click at [378, 135] on button "设置开始" at bounding box center [381, 136] width 47 height 10
click at [390, 134] on button "设置结束" at bounding box center [381, 136] width 47 height 10
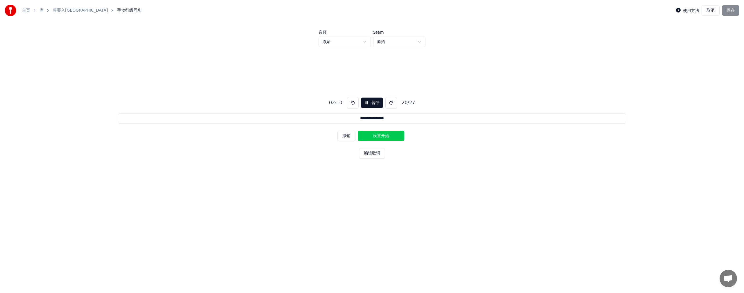
click at [375, 136] on button "设置开始" at bounding box center [381, 136] width 47 height 10
click at [386, 135] on button "设置结束" at bounding box center [381, 136] width 47 height 10
click at [375, 136] on button "设置开始" at bounding box center [381, 136] width 47 height 10
click at [384, 136] on button "设置结束" at bounding box center [381, 136] width 47 height 10
click at [375, 136] on button "设置开始" at bounding box center [381, 136] width 47 height 10
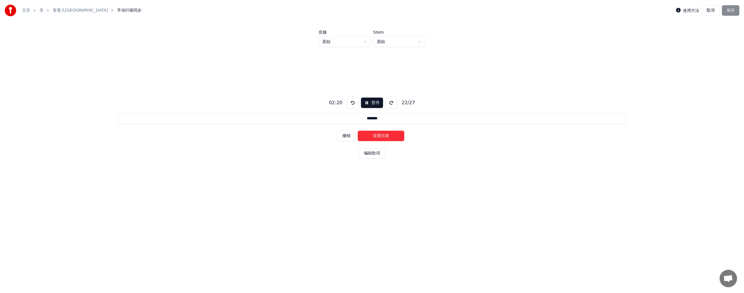
click at [386, 137] on button "设置结束" at bounding box center [381, 136] width 47 height 10
click at [378, 137] on button "设置开始" at bounding box center [381, 136] width 47 height 10
click at [385, 136] on button "设置结束" at bounding box center [381, 136] width 47 height 10
click at [379, 136] on button "设置开始" at bounding box center [381, 136] width 47 height 10
click at [379, 136] on button "设置结束" at bounding box center [381, 136] width 47 height 10
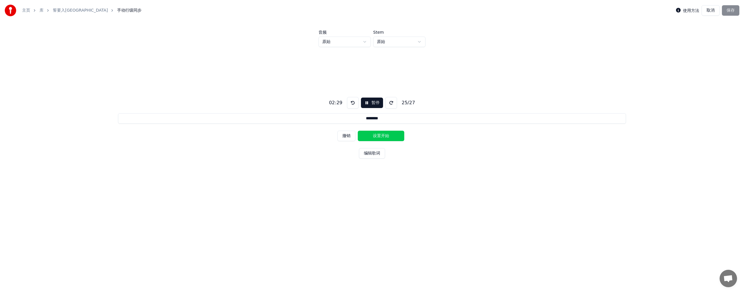
click at [379, 136] on button "设置开始" at bounding box center [381, 136] width 47 height 10
click at [379, 136] on button "设置结束" at bounding box center [381, 136] width 47 height 10
click at [379, 136] on button "设置开始" at bounding box center [381, 136] width 47 height 10
click at [381, 135] on button "设置结束" at bounding box center [381, 136] width 47 height 10
type input "**********"
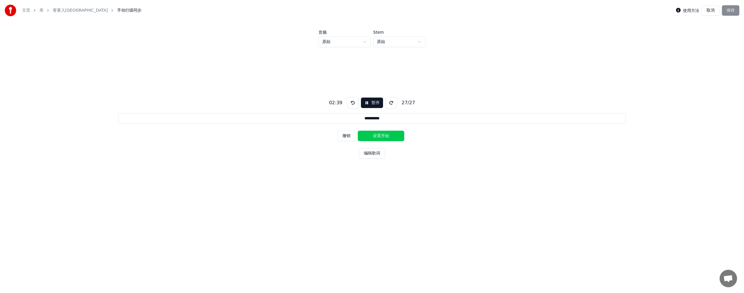
click at [379, 135] on button "设置开始" at bounding box center [381, 136] width 47 height 10
click at [379, 135] on button "设置结束" at bounding box center [381, 136] width 47 height 10
click at [731, 10] on button "保存" at bounding box center [730, 10] width 17 height 10
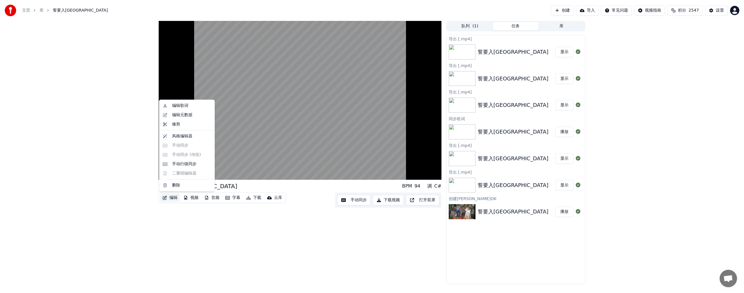
click at [171, 197] on button "编辑" at bounding box center [170, 198] width 20 height 8
click at [182, 164] on div "手动行级同步" at bounding box center [184, 164] width 24 height 6
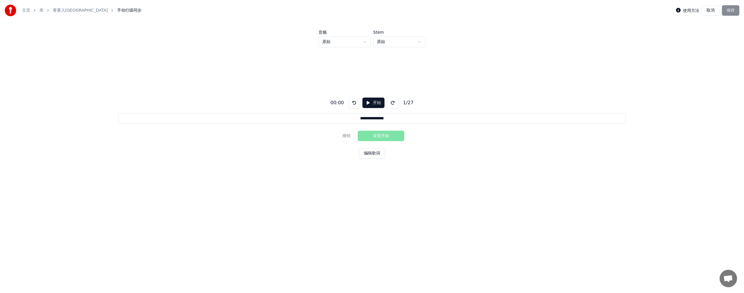
click at [372, 101] on button "开始" at bounding box center [374, 103] width 22 height 10
click at [370, 133] on button "设置开始" at bounding box center [381, 136] width 47 height 10
click at [380, 133] on button "设置结束" at bounding box center [381, 136] width 47 height 10
click at [376, 134] on button "设置开始" at bounding box center [381, 136] width 47 height 10
click at [376, 134] on button "设置结束" at bounding box center [381, 136] width 47 height 10
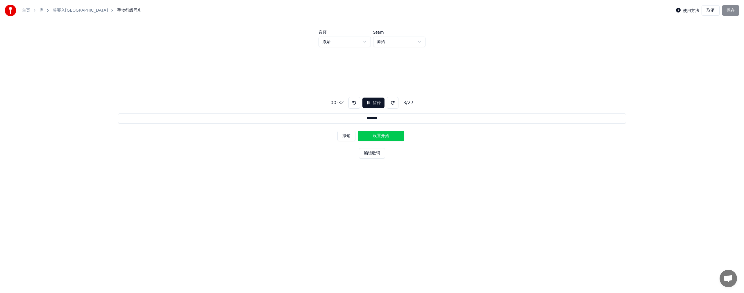
click at [376, 134] on button "设置开始" at bounding box center [381, 136] width 47 height 10
click at [376, 134] on button "设置结束" at bounding box center [381, 136] width 47 height 10
click at [376, 134] on button "设置开始" at bounding box center [381, 136] width 47 height 10
click at [376, 134] on button "设置结束" at bounding box center [381, 136] width 47 height 10
click at [376, 134] on button "设置开始" at bounding box center [381, 136] width 47 height 10
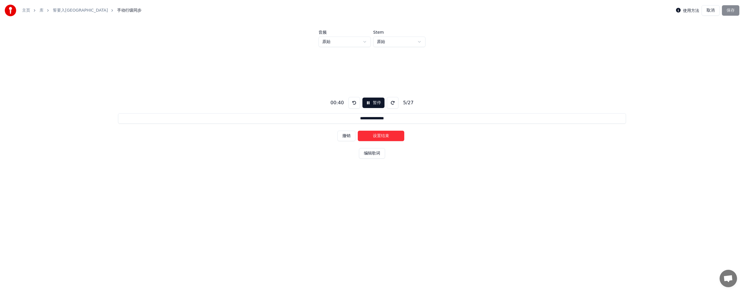
click at [376, 134] on button "设置结束" at bounding box center [381, 136] width 47 height 10
click at [376, 134] on button "设置开始" at bounding box center [381, 136] width 47 height 10
click at [376, 134] on button "设置结束" at bounding box center [381, 136] width 47 height 10
click at [376, 134] on button "设置开始" at bounding box center [381, 136] width 47 height 10
click at [376, 134] on button "设置结束" at bounding box center [381, 136] width 47 height 10
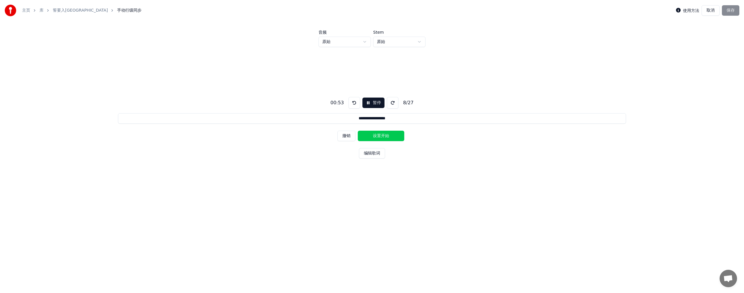
click at [376, 134] on button "设置开始" at bounding box center [381, 136] width 47 height 10
click at [376, 134] on button "设置结束" at bounding box center [381, 136] width 47 height 10
click at [376, 134] on button "设置开始" at bounding box center [381, 136] width 47 height 10
click at [376, 134] on button "设置结束" at bounding box center [381, 136] width 47 height 10
click at [376, 134] on button "设置开始" at bounding box center [381, 136] width 47 height 10
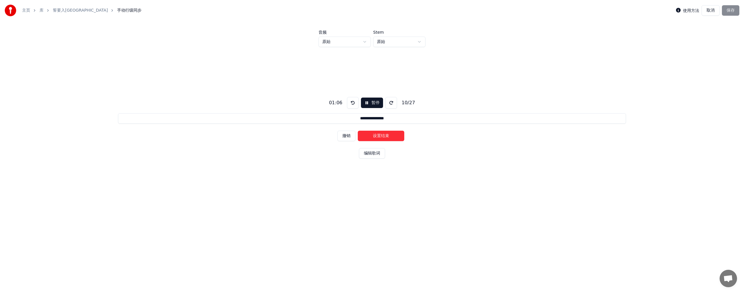
click at [349, 137] on button "撤销" at bounding box center [347, 136] width 18 height 10
click at [375, 133] on button "设置结束" at bounding box center [381, 136] width 47 height 10
click at [374, 134] on button "设置开始" at bounding box center [381, 136] width 47 height 10
click at [375, 133] on button "设置结束" at bounding box center [381, 136] width 47 height 10
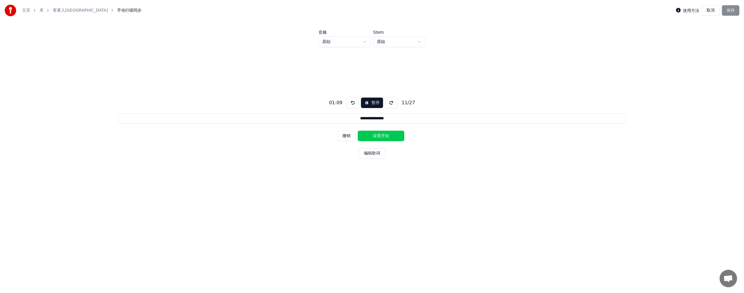
click at [372, 135] on button "设置开始" at bounding box center [381, 136] width 47 height 10
click at [372, 135] on button "设置结束" at bounding box center [381, 136] width 47 height 10
click at [371, 135] on button "设置开始" at bounding box center [381, 136] width 47 height 10
click at [377, 134] on button "设置结束" at bounding box center [381, 136] width 47 height 10
click at [370, 135] on button "设置开始" at bounding box center [381, 136] width 47 height 10
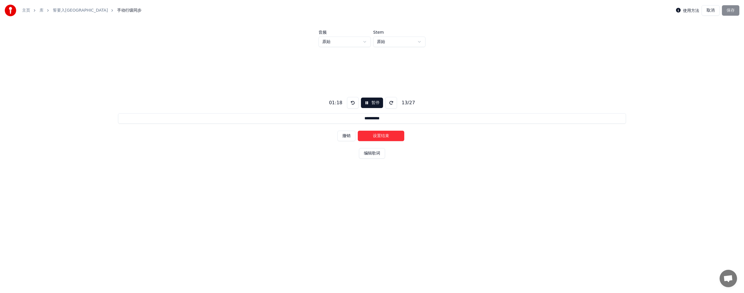
click at [376, 134] on button "设置结束" at bounding box center [381, 136] width 47 height 10
click at [369, 136] on button "设置开始" at bounding box center [381, 136] width 47 height 10
click at [369, 136] on button "设置结束" at bounding box center [381, 136] width 47 height 10
click at [369, 136] on button "设置开始" at bounding box center [381, 136] width 47 height 10
click at [352, 137] on button "撤销" at bounding box center [347, 136] width 18 height 10
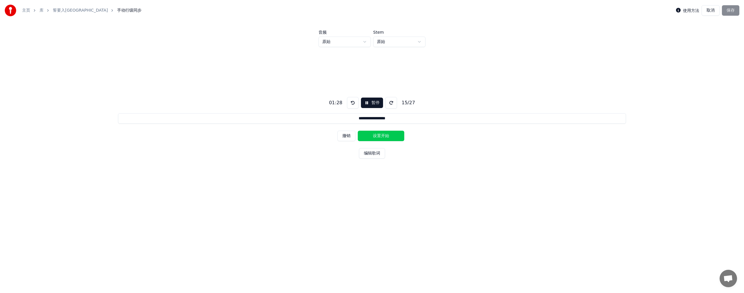
click at [353, 137] on button "撤销" at bounding box center [347, 136] width 18 height 10
click at [383, 135] on button "设置结束" at bounding box center [381, 136] width 47 height 10
click at [376, 133] on button "设置开始" at bounding box center [381, 136] width 47 height 10
click at [382, 133] on button "设置结束" at bounding box center [381, 136] width 47 height 10
click at [377, 133] on button "设置开始" at bounding box center [381, 136] width 47 height 10
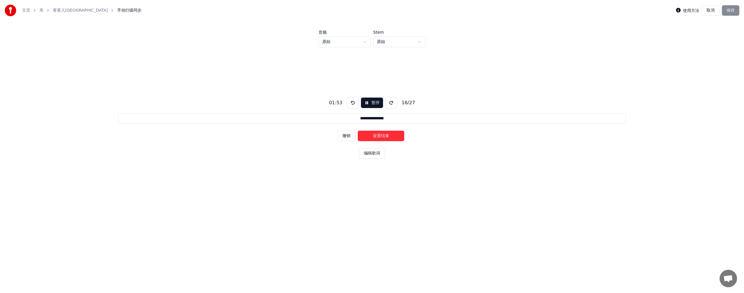
click at [384, 133] on button "设置结束" at bounding box center [381, 136] width 47 height 10
click at [379, 134] on button "设置开始" at bounding box center [381, 136] width 47 height 10
click at [350, 136] on button "撤销" at bounding box center [347, 136] width 18 height 10
click at [374, 130] on div "撤销 设置结束" at bounding box center [372, 136] width 69 height 15
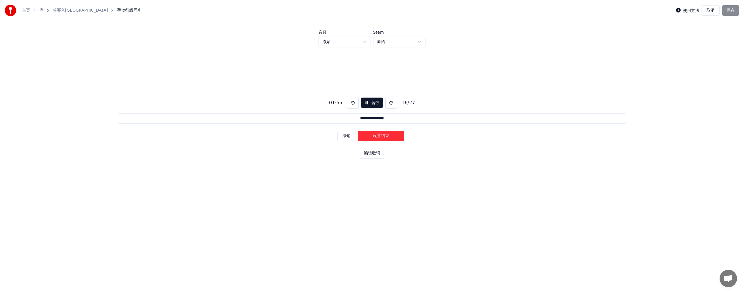
click at [349, 135] on button "撤销" at bounding box center [347, 136] width 18 height 10
click at [386, 132] on button "设置结束" at bounding box center [381, 136] width 47 height 10
click at [372, 132] on button "设置开始" at bounding box center [381, 136] width 47 height 10
drag, startPoint x: 384, startPoint y: 135, endPoint x: 377, endPoint y: 134, distance: 7.6
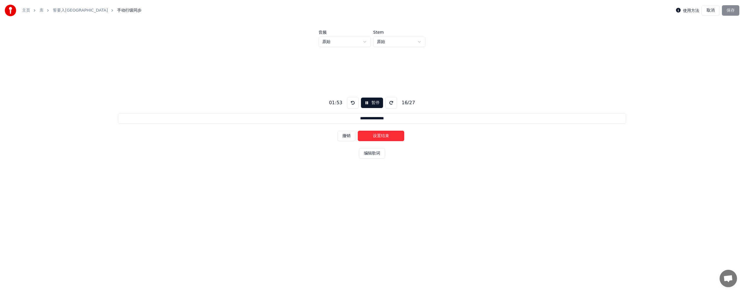
click at [384, 135] on button "设置结束" at bounding box center [381, 136] width 47 height 10
click at [373, 134] on button "设置开始" at bounding box center [381, 136] width 47 height 10
click at [381, 133] on button "设置结束" at bounding box center [381, 136] width 47 height 10
click at [372, 133] on button "设置开始" at bounding box center [381, 136] width 47 height 10
click at [381, 134] on button "设置结束" at bounding box center [381, 136] width 47 height 10
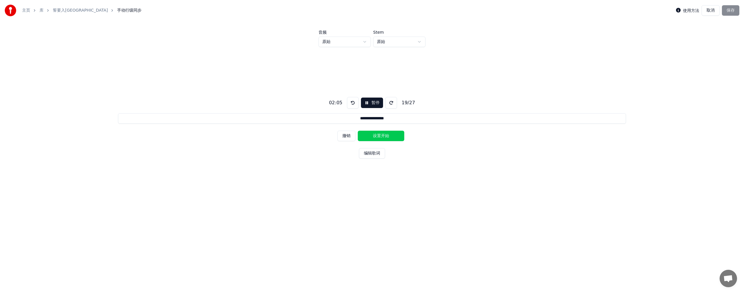
click at [367, 135] on button "设置开始" at bounding box center [381, 136] width 47 height 10
click at [380, 134] on button "设置结束" at bounding box center [381, 136] width 47 height 10
click at [368, 135] on button "设置开始" at bounding box center [381, 136] width 47 height 10
click at [377, 133] on button "设置结束" at bounding box center [381, 136] width 47 height 10
click at [373, 135] on button "设置开始" at bounding box center [381, 136] width 47 height 10
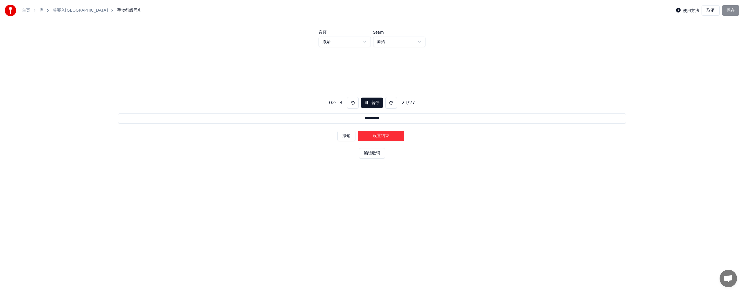
click at [379, 134] on button "设置结束" at bounding box center [381, 136] width 47 height 10
click at [369, 135] on button "设置开始" at bounding box center [381, 136] width 47 height 10
click at [375, 133] on button "设置结束" at bounding box center [381, 136] width 47 height 10
click at [369, 134] on button "设置开始" at bounding box center [381, 136] width 47 height 10
click at [374, 133] on button "设置结束" at bounding box center [381, 136] width 47 height 10
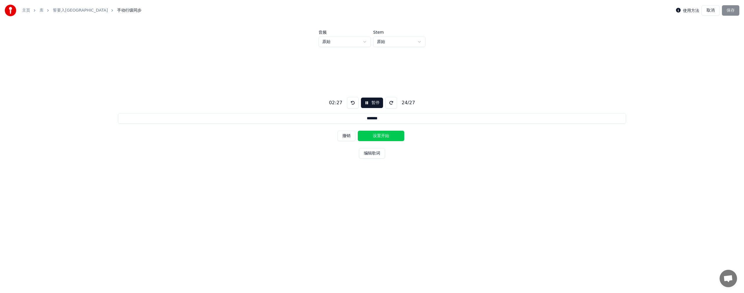
click at [369, 134] on button "设置开始" at bounding box center [381, 136] width 47 height 10
click at [371, 134] on button "设置结束" at bounding box center [381, 136] width 47 height 10
click at [368, 134] on button "设置开始" at bounding box center [381, 136] width 47 height 10
click at [369, 134] on button "设置结束" at bounding box center [381, 136] width 47 height 10
click at [365, 134] on button "设置开始" at bounding box center [381, 136] width 47 height 10
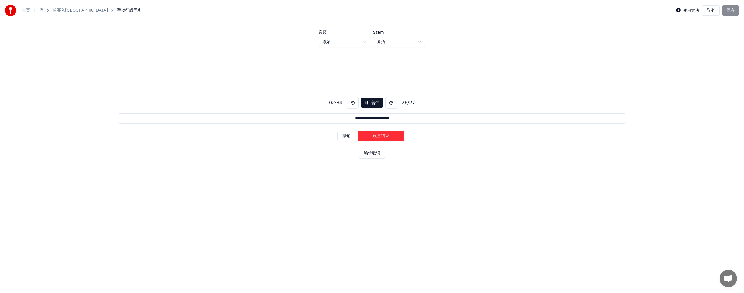
click at [370, 134] on button "设置结束" at bounding box center [381, 136] width 47 height 10
type input "**********"
click at [371, 137] on button "设置开始" at bounding box center [381, 136] width 47 height 10
click at [392, 133] on button "设置结束" at bounding box center [381, 136] width 47 height 10
click at [732, 13] on button "保存" at bounding box center [730, 10] width 17 height 10
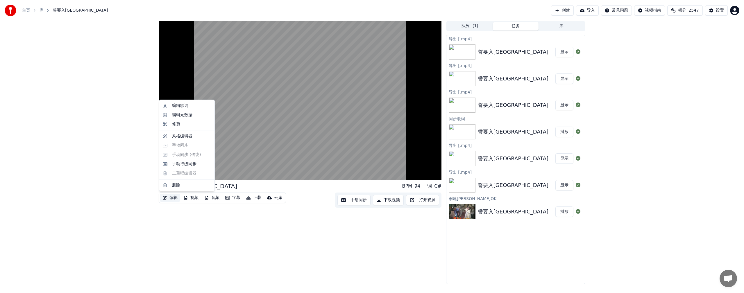
click at [173, 198] on button "编辑" at bounding box center [170, 198] width 20 height 8
click at [182, 164] on div "手动行级同步" at bounding box center [184, 164] width 24 height 6
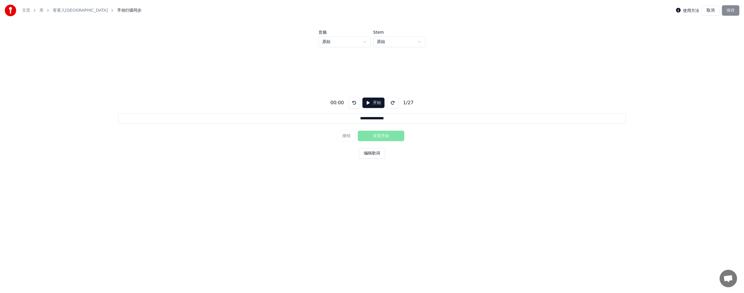
click at [373, 105] on button "开始" at bounding box center [374, 103] width 22 height 10
click at [365, 133] on button "设置开始" at bounding box center [381, 136] width 47 height 10
click at [365, 133] on button "设置结束" at bounding box center [381, 136] width 47 height 10
click at [365, 133] on button "设置开始" at bounding box center [381, 136] width 47 height 10
click at [371, 134] on button "设置结束" at bounding box center [381, 136] width 47 height 10
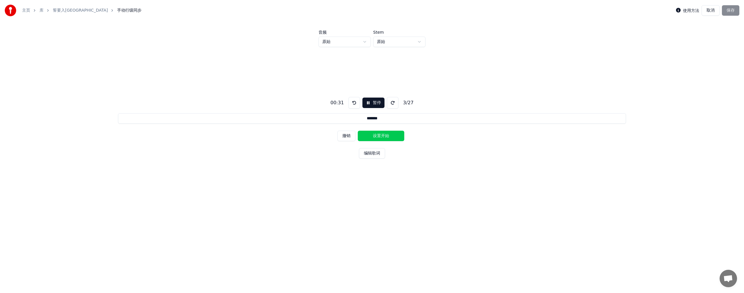
click at [368, 133] on button "设置开始" at bounding box center [381, 136] width 47 height 10
click at [371, 134] on button "设置结束" at bounding box center [381, 136] width 47 height 10
click at [370, 134] on button "设置开始" at bounding box center [381, 136] width 47 height 10
click at [376, 133] on button "设置结束" at bounding box center [381, 136] width 47 height 10
click at [373, 134] on button "设置开始" at bounding box center [381, 136] width 47 height 10
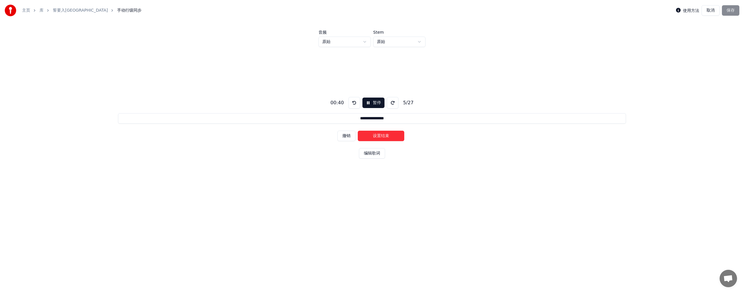
click at [377, 134] on button "设置结束" at bounding box center [381, 136] width 47 height 10
click at [370, 134] on button "设置开始" at bounding box center [381, 136] width 47 height 10
click at [385, 135] on button "设置结束" at bounding box center [381, 136] width 47 height 10
click at [372, 133] on button "设置开始" at bounding box center [381, 136] width 47 height 10
click at [379, 134] on button "设置结束" at bounding box center [381, 136] width 47 height 10
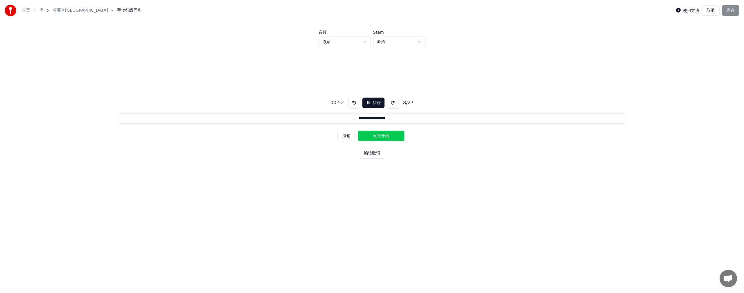
click at [372, 133] on button "设置开始" at bounding box center [381, 136] width 47 height 10
click at [380, 133] on button "设置结束" at bounding box center [381, 136] width 47 height 10
click at [374, 134] on button "设置开始" at bounding box center [381, 136] width 47 height 10
click at [382, 133] on button "设置结束" at bounding box center [381, 136] width 47 height 10
click at [372, 134] on button "设置开始" at bounding box center [381, 136] width 47 height 10
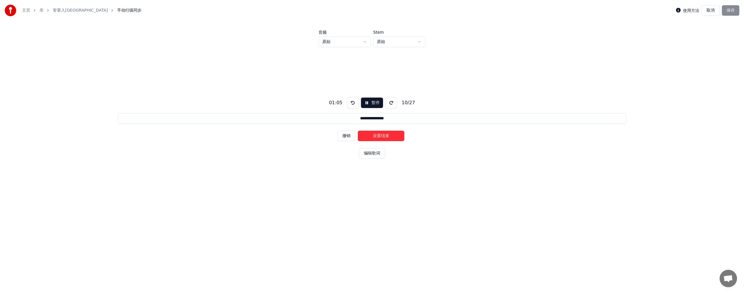
click at [349, 136] on button "撤销" at bounding box center [347, 136] width 18 height 10
click at [352, 136] on button "撤销" at bounding box center [347, 136] width 18 height 10
click at [377, 132] on button "设置结束" at bounding box center [381, 136] width 47 height 10
click at [375, 132] on button "设置开始" at bounding box center [381, 136] width 47 height 10
click at [390, 133] on button "设置结束" at bounding box center [381, 136] width 47 height 10
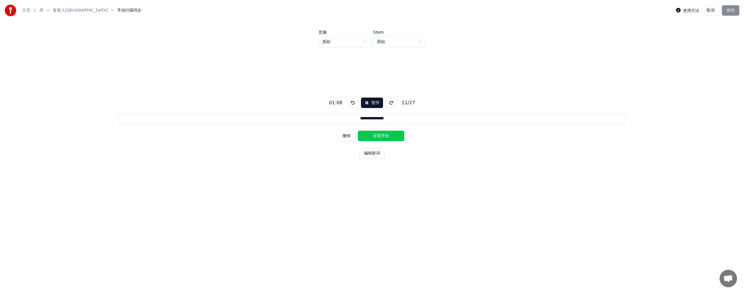
click at [375, 136] on button "设置开始" at bounding box center [381, 136] width 47 height 10
click at [383, 135] on button "设置结束" at bounding box center [381, 136] width 47 height 10
click at [368, 134] on button "设置开始" at bounding box center [381, 136] width 47 height 10
click at [396, 134] on button "设置结束" at bounding box center [381, 136] width 47 height 10
click at [375, 135] on button "设置开始" at bounding box center [381, 136] width 47 height 10
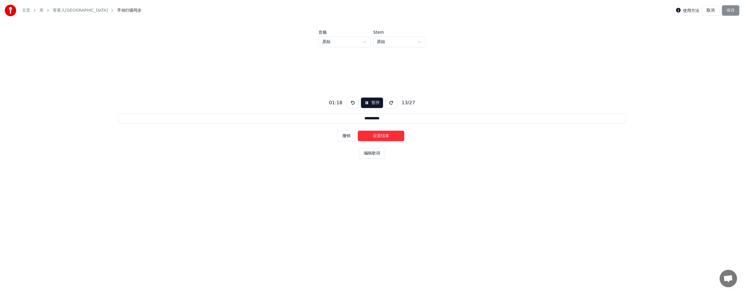
click at [388, 136] on button "设置结束" at bounding box center [381, 136] width 47 height 10
click at [369, 138] on button "设置开始" at bounding box center [381, 136] width 47 height 10
click at [385, 138] on button "设置结束" at bounding box center [381, 136] width 47 height 10
click at [368, 138] on button "设置开始" at bounding box center [381, 136] width 47 height 10
click at [350, 137] on button "撤销" at bounding box center [347, 136] width 18 height 10
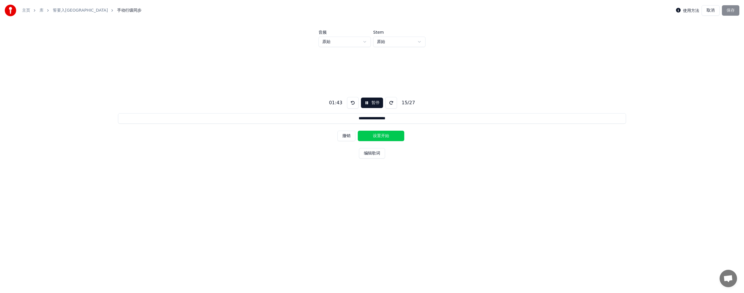
click at [370, 132] on button "设置开始" at bounding box center [381, 136] width 47 height 10
click at [378, 132] on button "设置结束" at bounding box center [381, 136] width 47 height 10
click at [369, 133] on button "设置开始" at bounding box center [381, 136] width 47 height 10
click at [386, 134] on button "设置结束" at bounding box center [381, 136] width 47 height 10
click at [373, 135] on button "设置开始" at bounding box center [381, 136] width 47 height 10
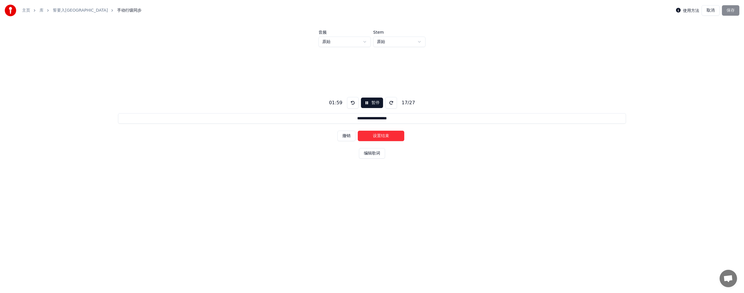
click at [380, 132] on button "设置结束" at bounding box center [381, 136] width 47 height 10
click at [373, 134] on button "设置开始" at bounding box center [381, 136] width 47 height 10
click at [387, 133] on button "设置结束" at bounding box center [381, 136] width 47 height 10
drag, startPoint x: 367, startPoint y: 135, endPoint x: 378, endPoint y: 134, distance: 10.8
click at [367, 135] on button "设置开始" at bounding box center [381, 136] width 47 height 10
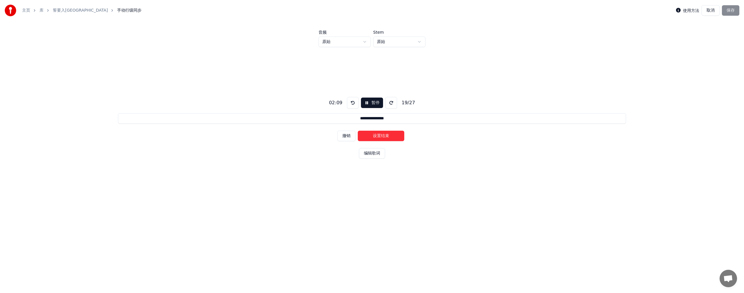
click at [389, 133] on button "设置结束" at bounding box center [381, 136] width 47 height 10
click at [365, 134] on button "设置开始" at bounding box center [381, 136] width 47 height 10
click at [389, 135] on button "设置结束" at bounding box center [381, 136] width 47 height 10
click at [370, 136] on button "设置开始" at bounding box center [381, 136] width 47 height 10
click at [387, 137] on button "设置结束" at bounding box center [381, 136] width 47 height 10
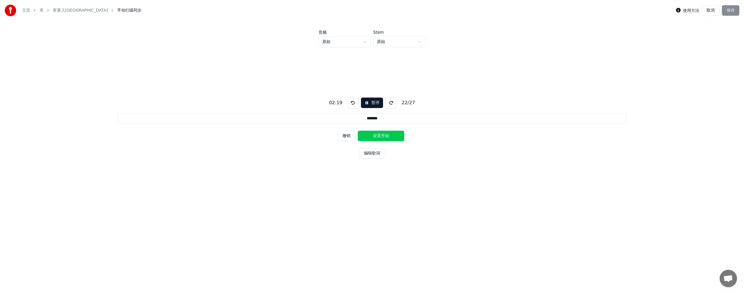
click at [376, 138] on button "设置开始" at bounding box center [381, 136] width 47 height 10
click at [390, 135] on button "设置结束" at bounding box center [381, 136] width 47 height 10
click at [370, 136] on button "设置开始" at bounding box center [381, 136] width 47 height 10
click at [390, 135] on button "设置结束" at bounding box center [381, 136] width 47 height 10
click at [375, 134] on button "设置开始" at bounding box center [381, 136] width 47 height 10
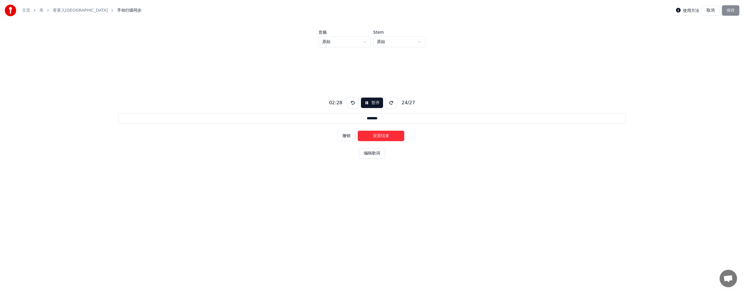
click at [388, 136] on button "设置结束" at bounding box center [381, 136] width 47 height 10
click at [373, 137] on button "设置开始" at bounding box center [381, 136] width 47 height 10
click at [388, 136] on button "设置结束" at bounding box center [381, 136] width 47 height 10
click at [369, 136] on button "设置开始" at bounding box center [381, 136] width 47 height 10
click at [370, 135] on button "设置结束" at bounding box center [381, 136] width 47 height 10
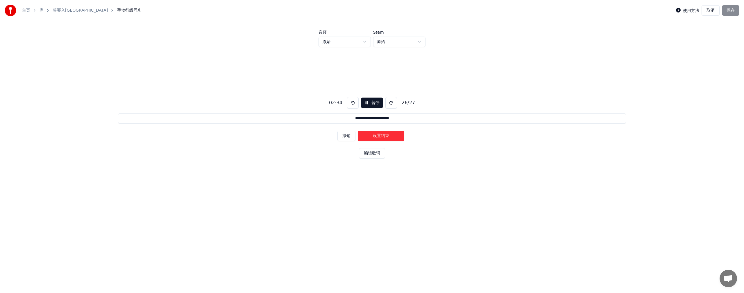
type input "**********"
click at [380, 138] on button "设置开始" at bounding box center [381, 136] width 47 height 10
click at [389, 137] on button "设置结束" at bounding box center [381, 136] width 47 height 10
click at [731, 8] on button "保存" at bounding box center [730, 10] width 17 height 10
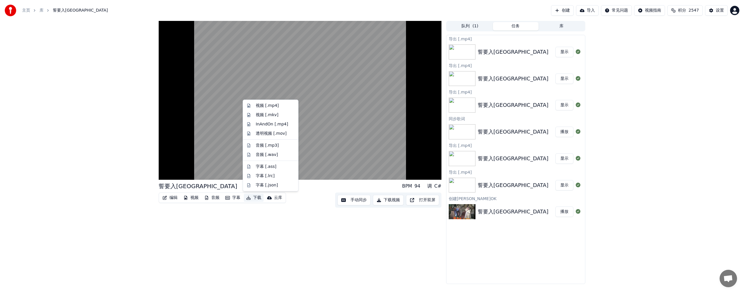
click at [254, 197] on button "下载" at bounding box center [254, 198] width 20 height 8
click at [264, 106] on div "视频 [.mp4]" at bounding box center [267, 106] width 23 height 6
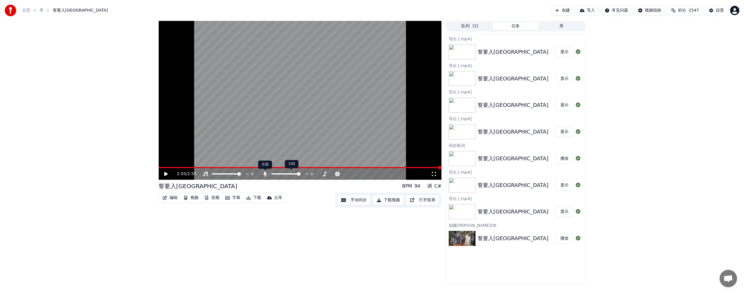
click at [265, 174] on icon at bounding box center [264, 174] width 3 height 5
click at [320, 174] on icon at bounding box center [320, 174] width 6 height 6
click at [325, 173] on icon at bounding box center [325, 174] width 6 height 6
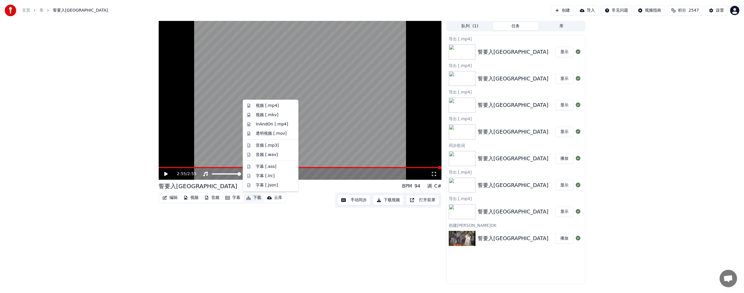
click at [252, 199] on button "下载" at bounding box center [254, 198] width 20 height 8
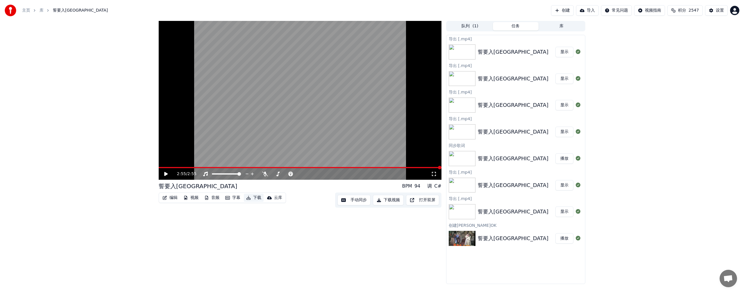
click at [255, 197] on button "下载" at bounding box center [254, 198] width 20 height 8
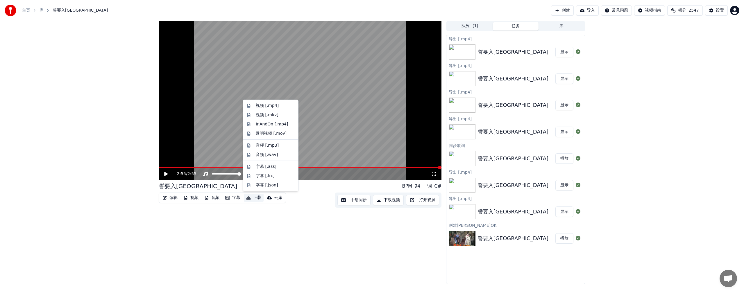
click at [255, 197] on button "下载" at bounding box center [254, 198] width 20 height 8
click at [263, 104] on div "视频 [.mp4]" at bounding box center [267, 106] width 23 height 6
